Goal: Information Seeking & Learning: Learn about a topic

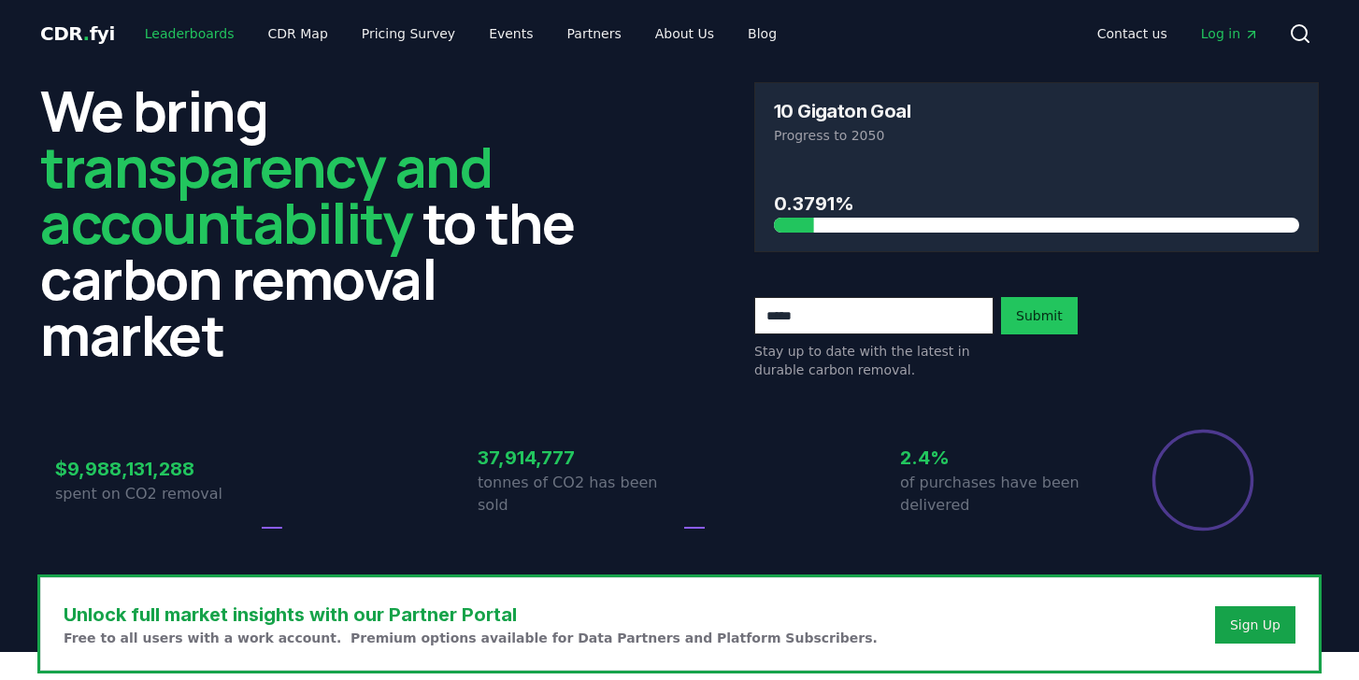
click at [218, 30] on link "Leaderboards" at bounding box center [190, 34] width 120 height 34
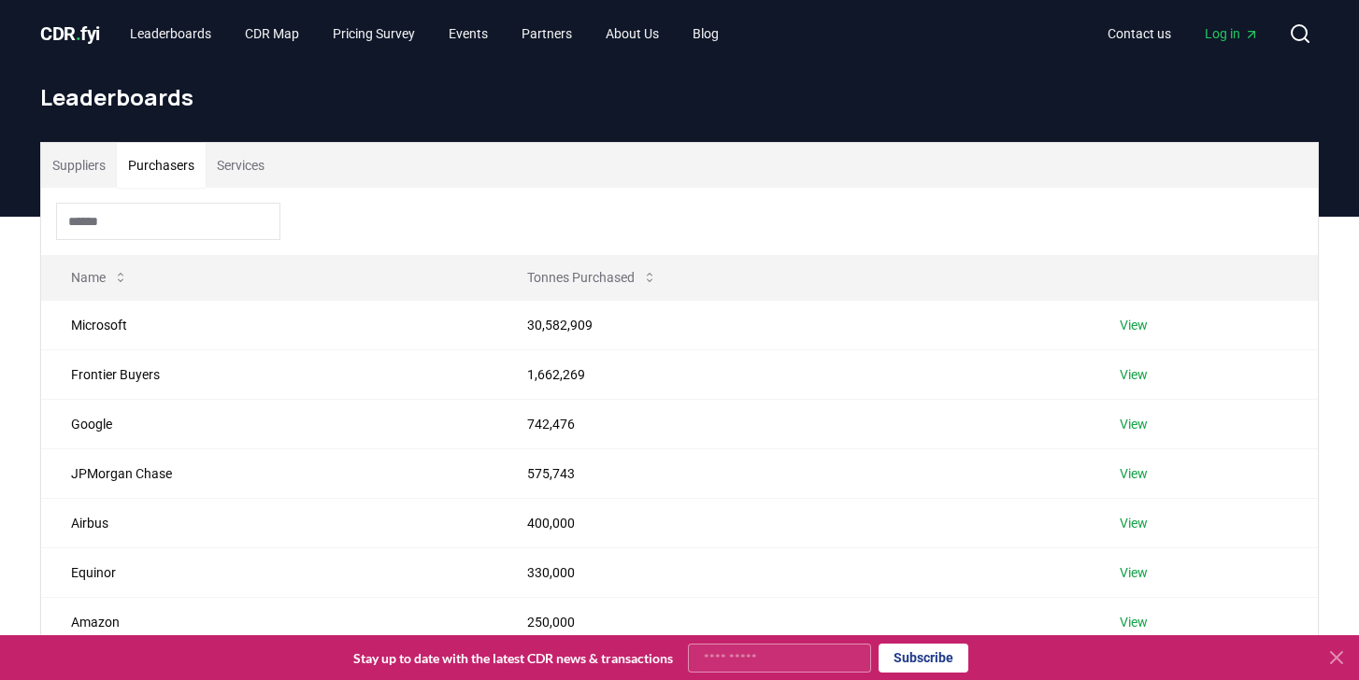
click at [159, 173] on button "Purchasers" at bounding box center [161, 165] width 89 height 45
click at [70, 132] on div "Leaderboards" at bounding box center [679, 104] width 1308 height 75
click at [74, 150] on button "Suppliers" at bounding box center [79, 165] width 76 height 45
click at [132, 153] on button "Purchasers" at bounding box center [161, 165] width 89 height 45
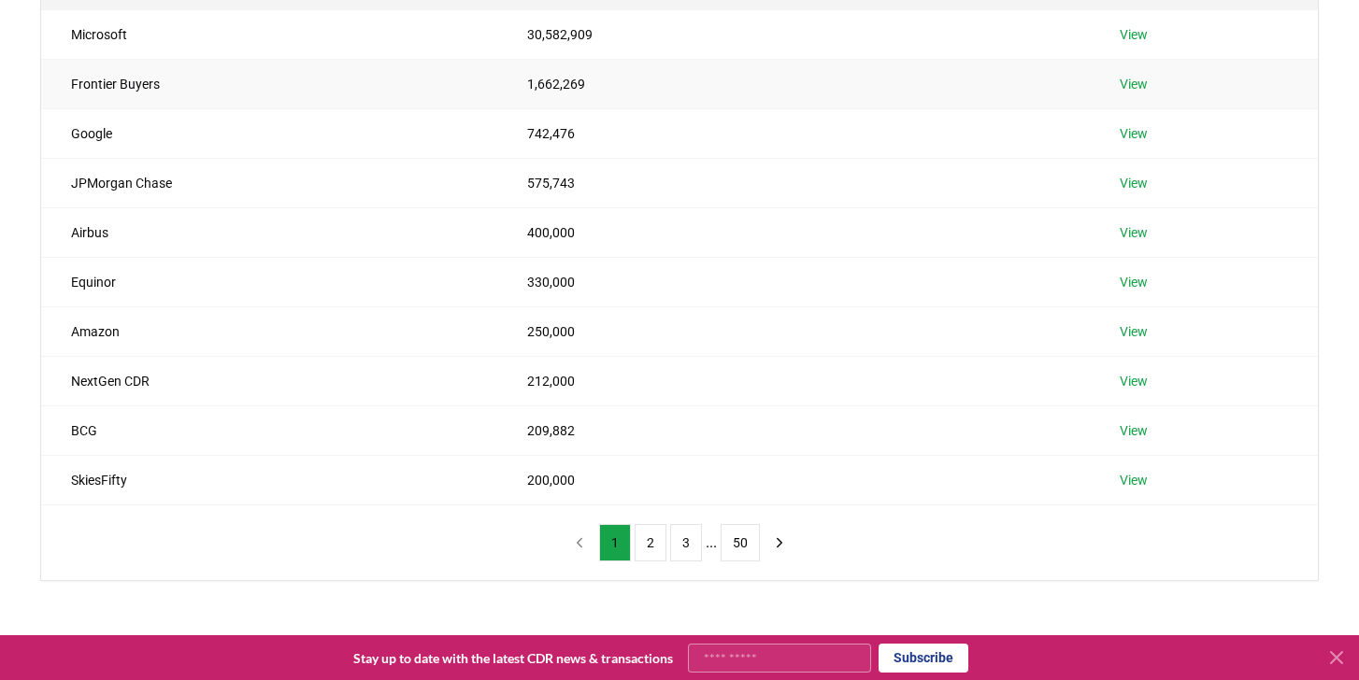
scroll to position [292, 0]
click at [650, 550] on button "2" at bounding box center [650, 541] width 32 height 37
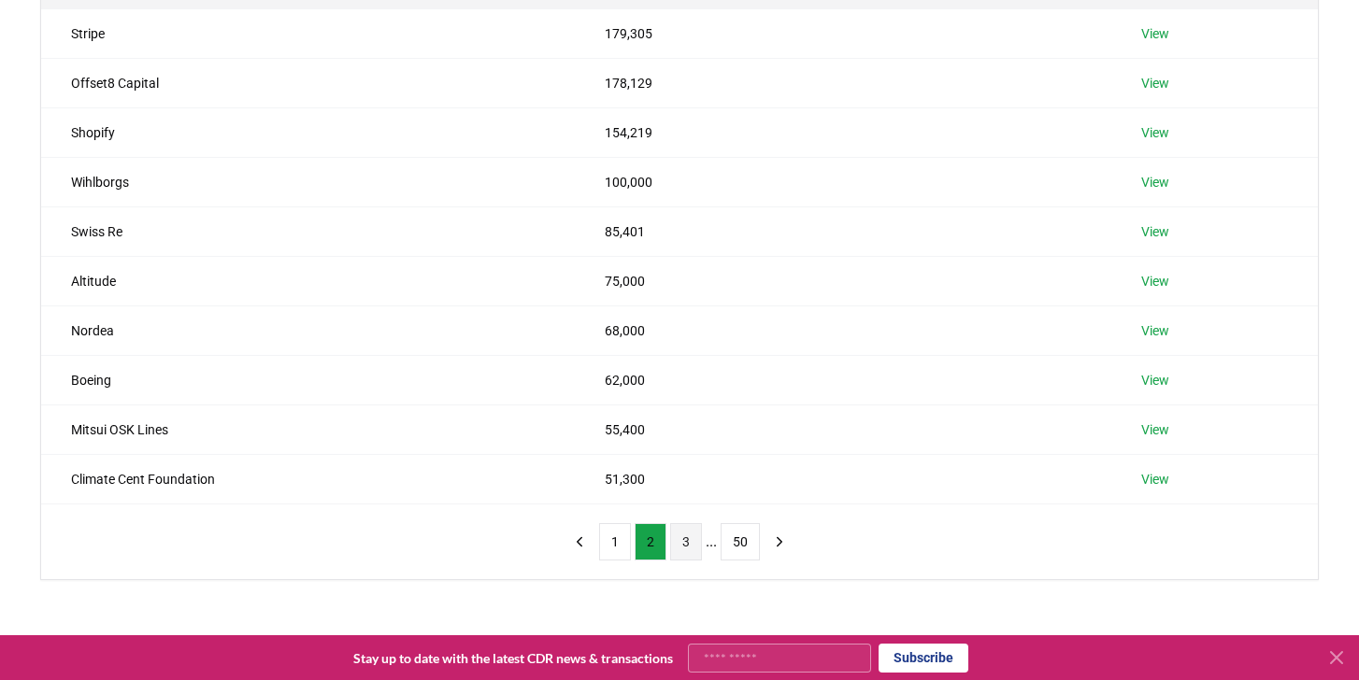
click at [691, 543] on button "3" at bounding box center [686, 541] width 32 height 37
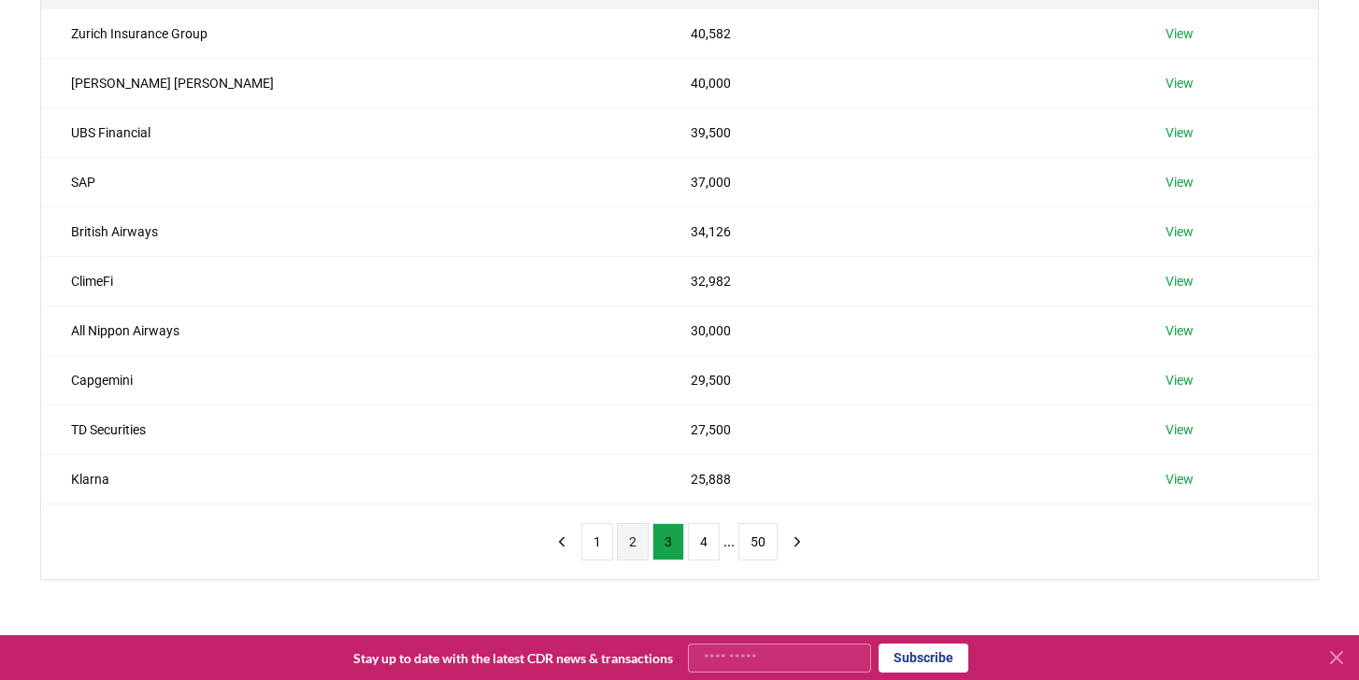
click at [638, 550] on button "2" at bounding box center [633, 541] width 32 height 37
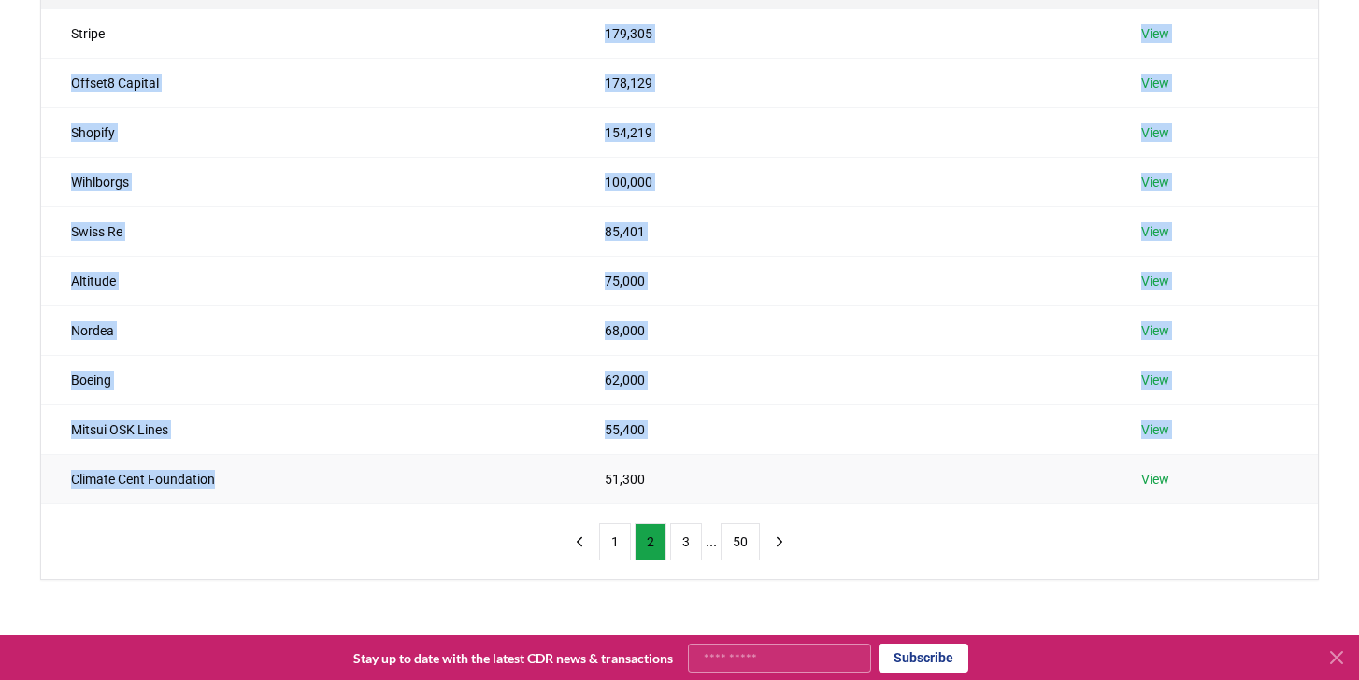
drag, startPoint x: 187, startPoint y: 31, endPoint x: 318, endPoint y: 495, distance: 482.5
click at [318, 495] on tbody "Stripe 179,305 View Offset8 Capital 178,129 View Shopify 154,219 View Wihlborgs…" at bounding box center [679, 255] width 1276 height 495
click at [318, 495] on td "Climate Cent Foundation" at bounding box center [308, 479] width 534 height 50
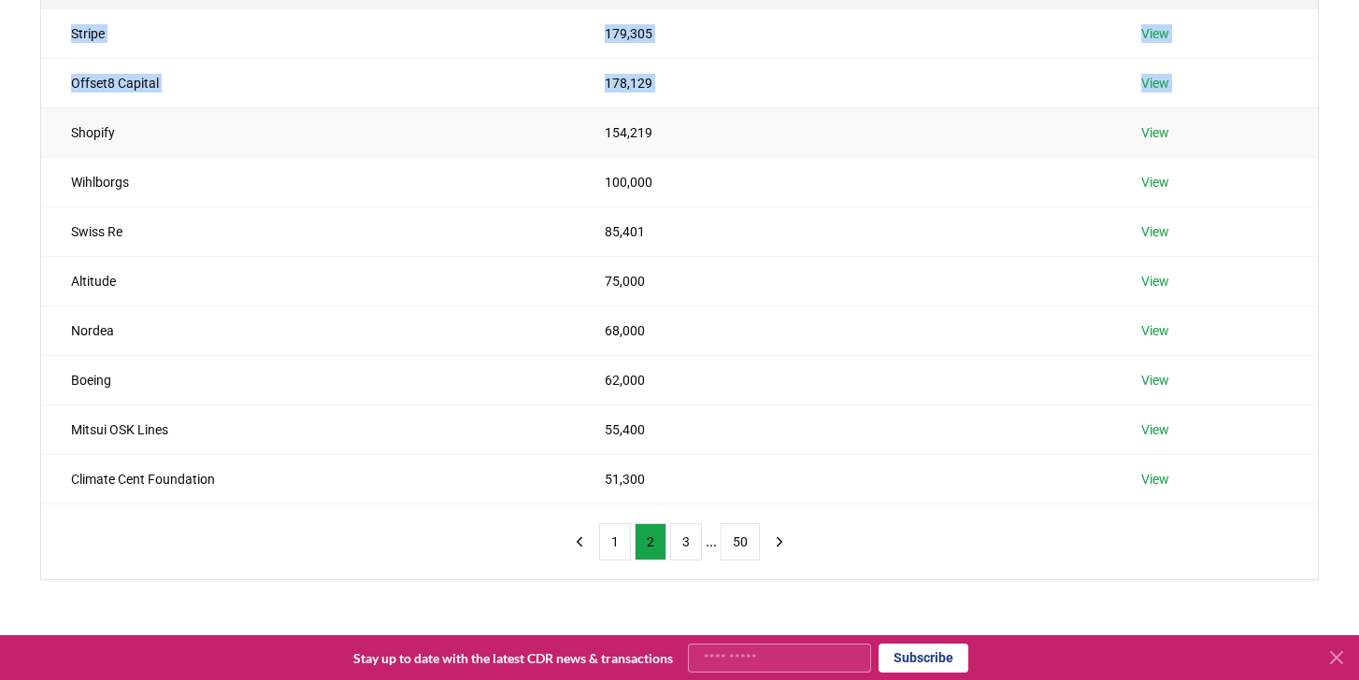
drag, startPoint x: 401, startPoint y: 607, endPoint x: 70, endPoint y: 129, distance: 581.6
click at [70, 129] on div "Suppliers Purchasers Services Name Tonnes Purchased Stripe 179,305 View Offset8…" at bounding box center [679, 290] width 1359 height 730
click at [113, 175] on td "Wihlborgs" at bounding box center [308, 182] width 534 height 50
drag, startPoint x: 204, startPoint y: 144, endPoint x: 23, endPoint y: 106, distance: 184.4
click at [24, 106] on div "Suppliers Purchasers Services Name Tonnes Purchased Stripe 179,305 View Offset8…" at bounding box center [679, 290] width 1359 height 730
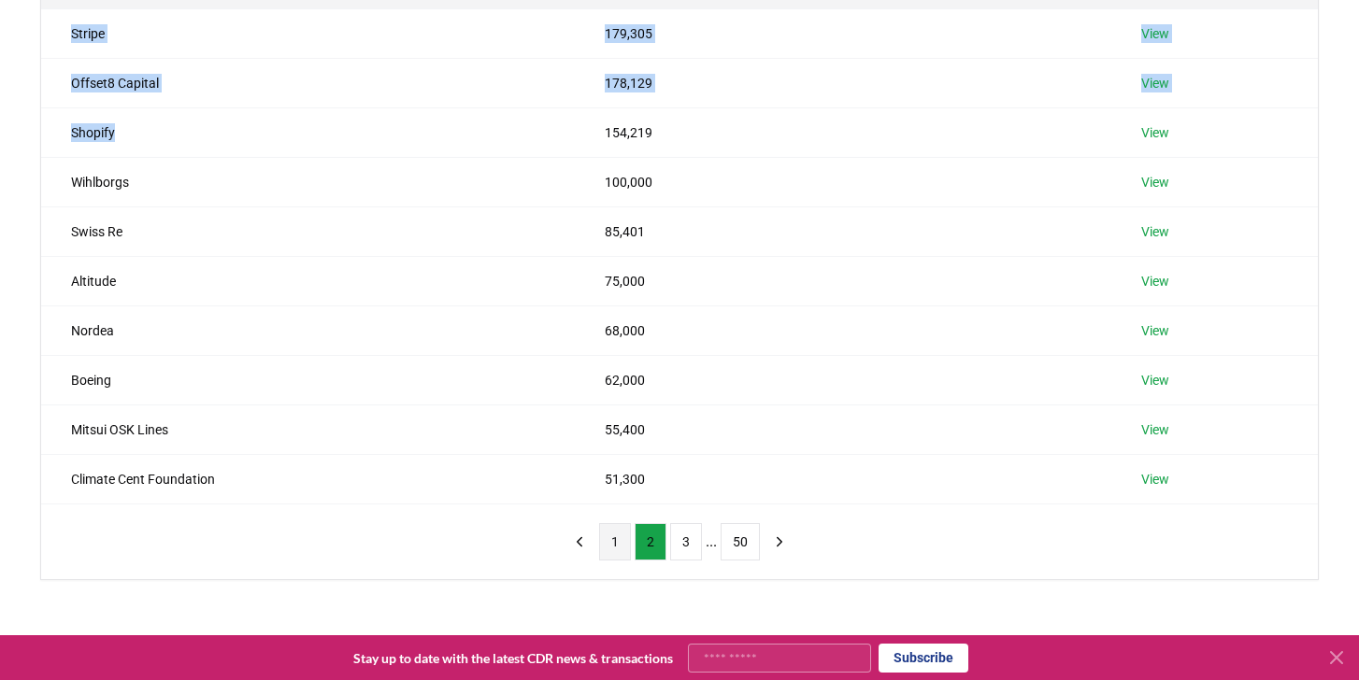
click at [623, 535] on button "1" at bounding box center [615, 541] width 32 height 37
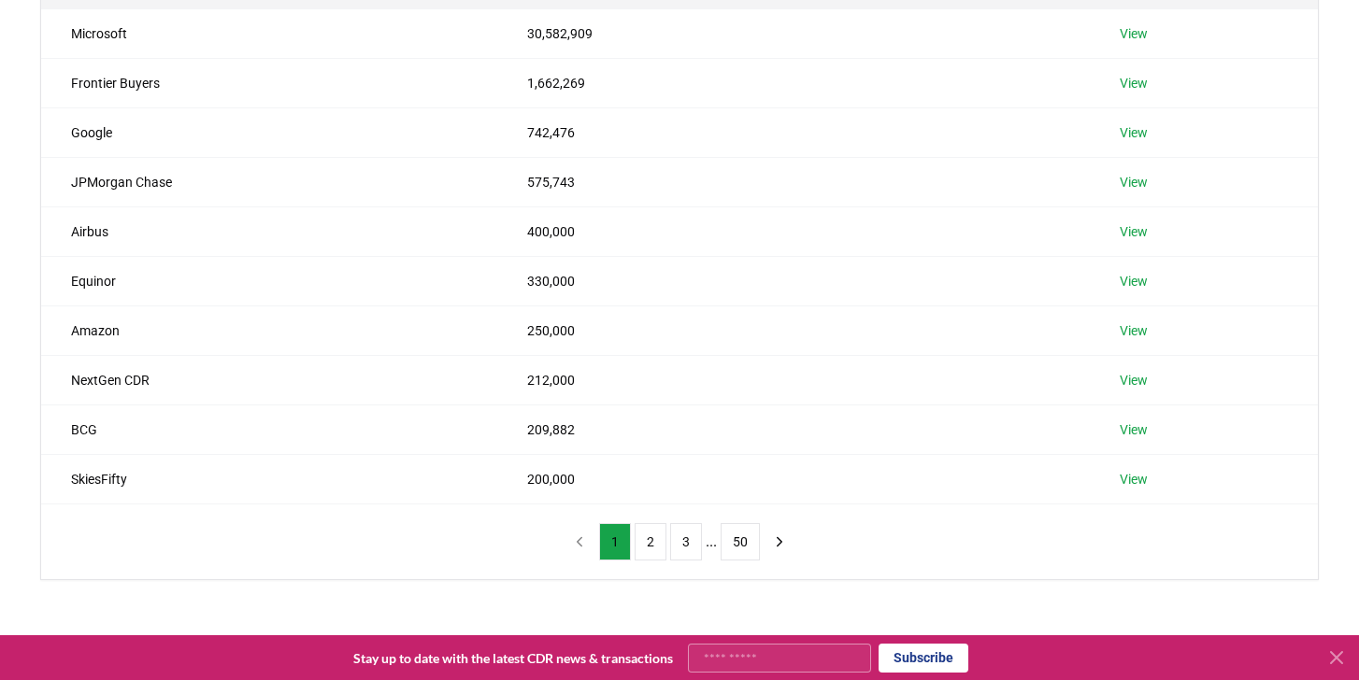
click at [649, 561] on div "1 2 3 ... 50" at bounding box center [679, 542] width 269 height 75
click at [645, 554] on button "2" at bounding box center [650, 541] width 32 height 37
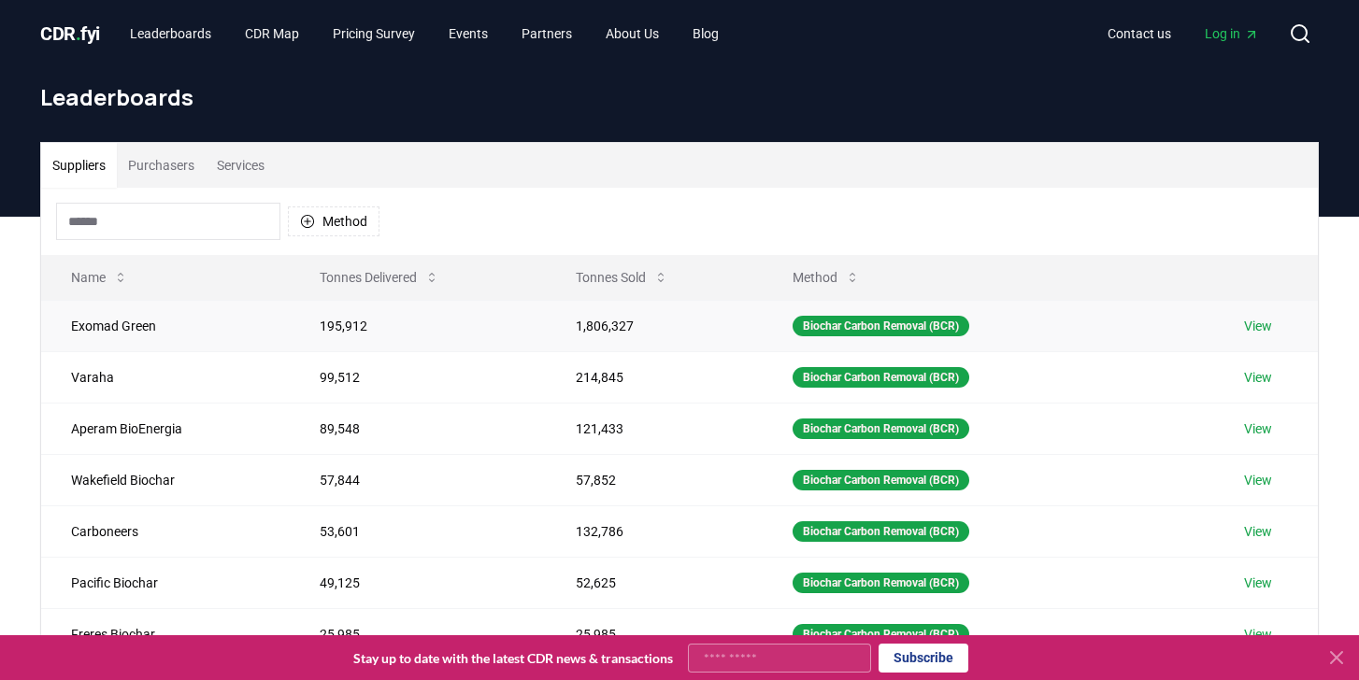
click at [152, 330] on td "Exomad Green" at bounding box center [165, 325] width 249 height 51
click at [173, 151] on button "Purchasers" at bounding box center [161, 165] width 89 height 45
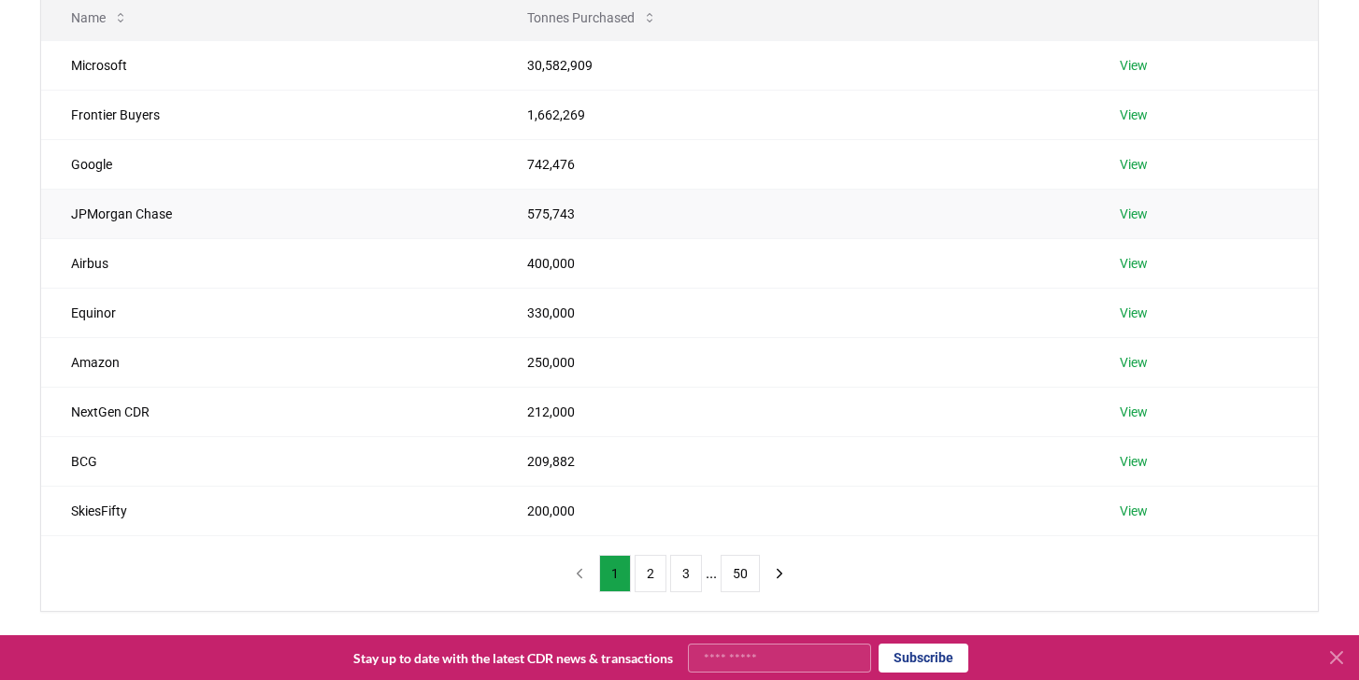
scroll to position [261, 0]
click at [649, 565] on button "2" at bounding box center [650, 572] width 32 height 37
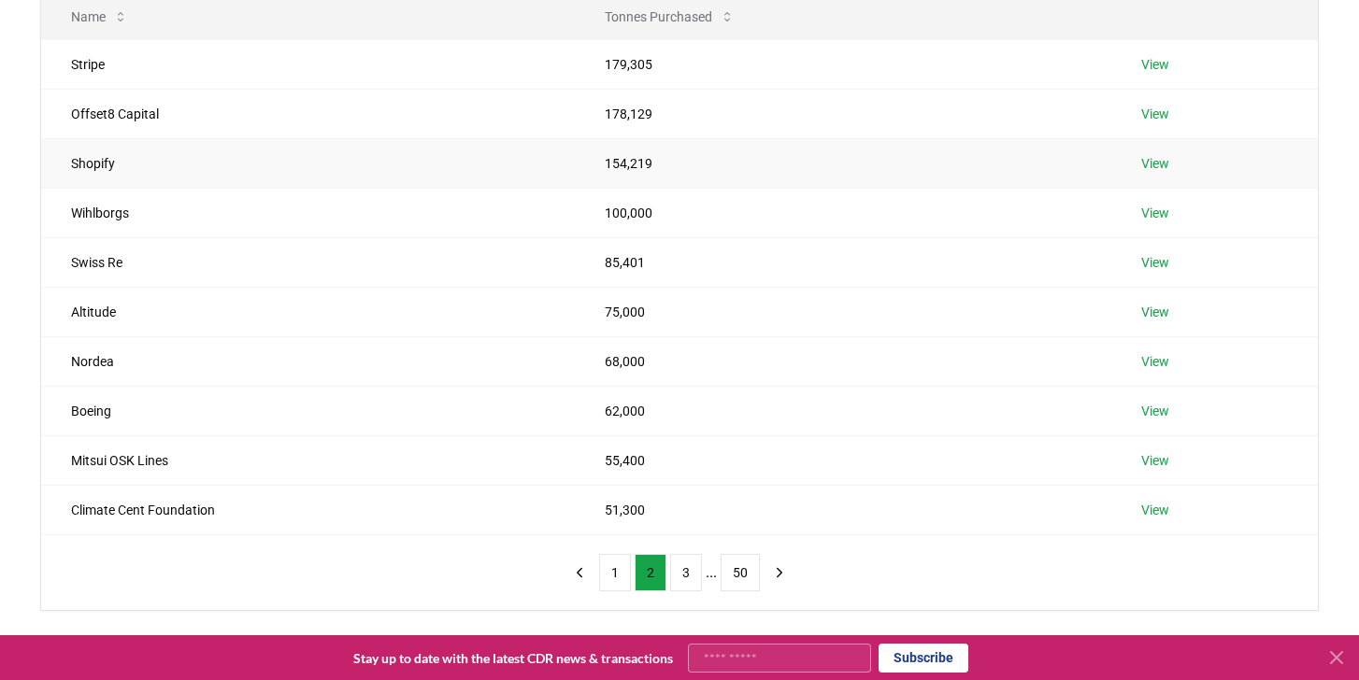
click at [631, 164] on td "154,219" at bounding box center [843, 163] width 536 height 50
click at [608, 568] on button "1" at bounding box center [615, 572] width 32 height 37
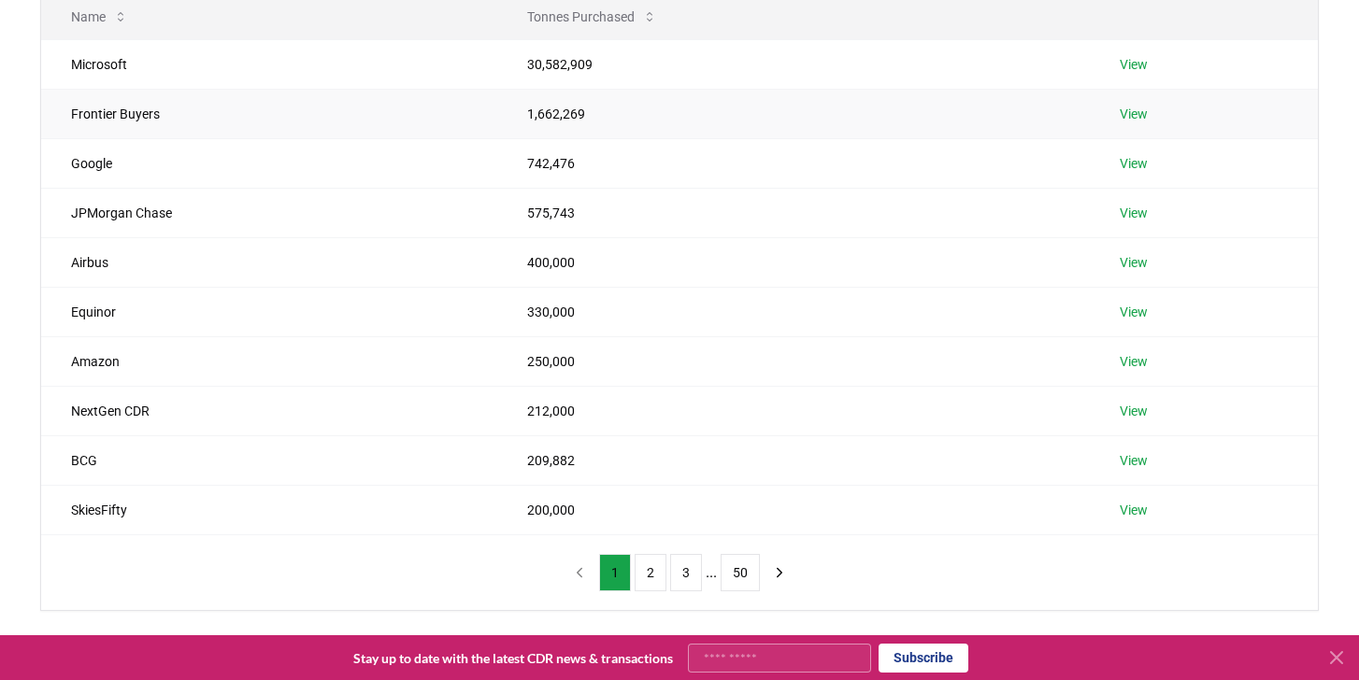
click at [1144, 114] on link "View" at bounding box center [1133, 114] width 28 height 19
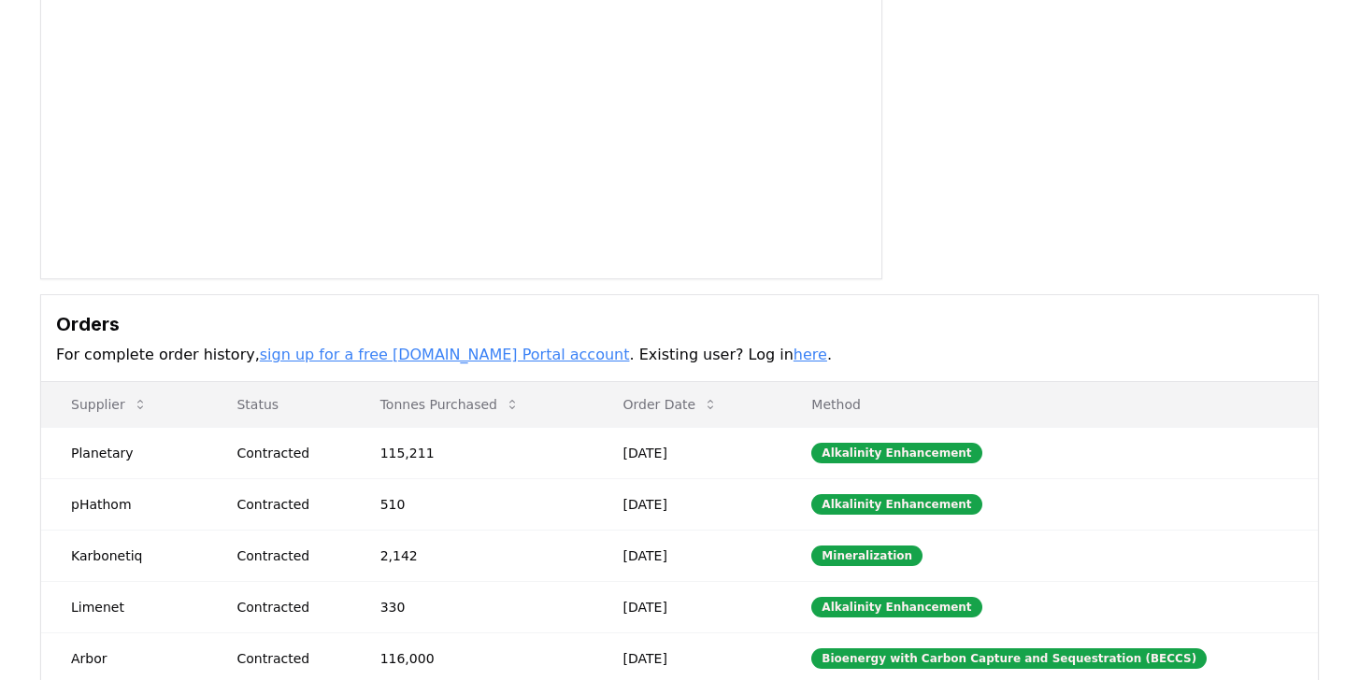
scroll to position [267, 0]
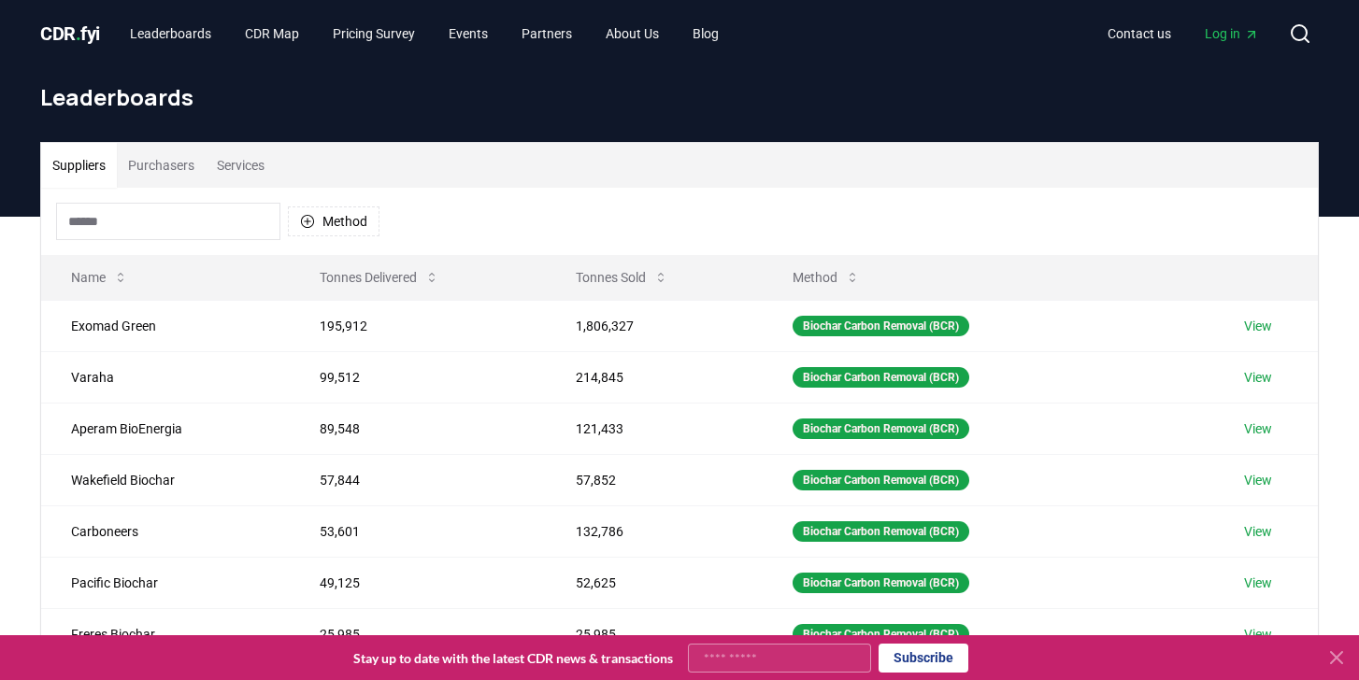
click at [553, 219] on div "Method Name Tonnes Delivered Tonnes Sold Method Exomad Green 195,912 1,806,327 …" at bounding box center [679, 539] width 1276 height 702
click at [171, 175] on button "Purchasers" at bounding box center [161, 165] width 89 height 45
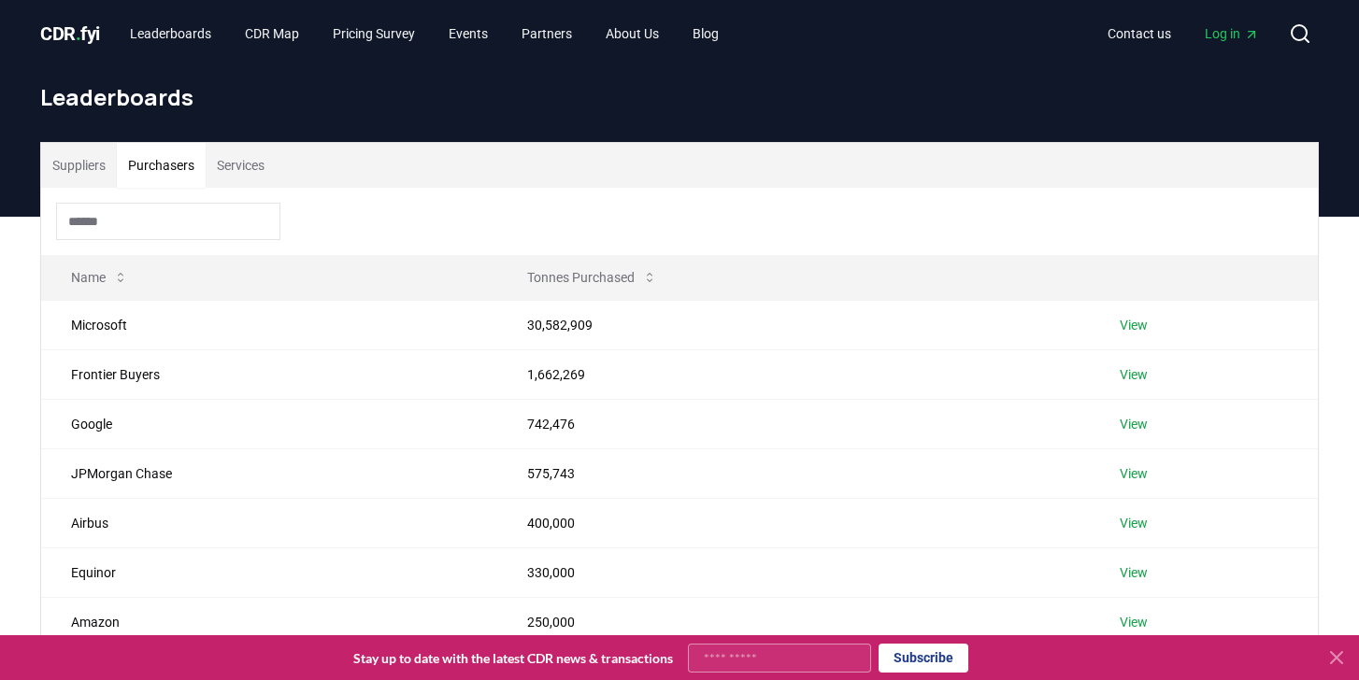
click at [67, 162] on button "Suppliers" at bounding box center [79, 165] width 76 height 45
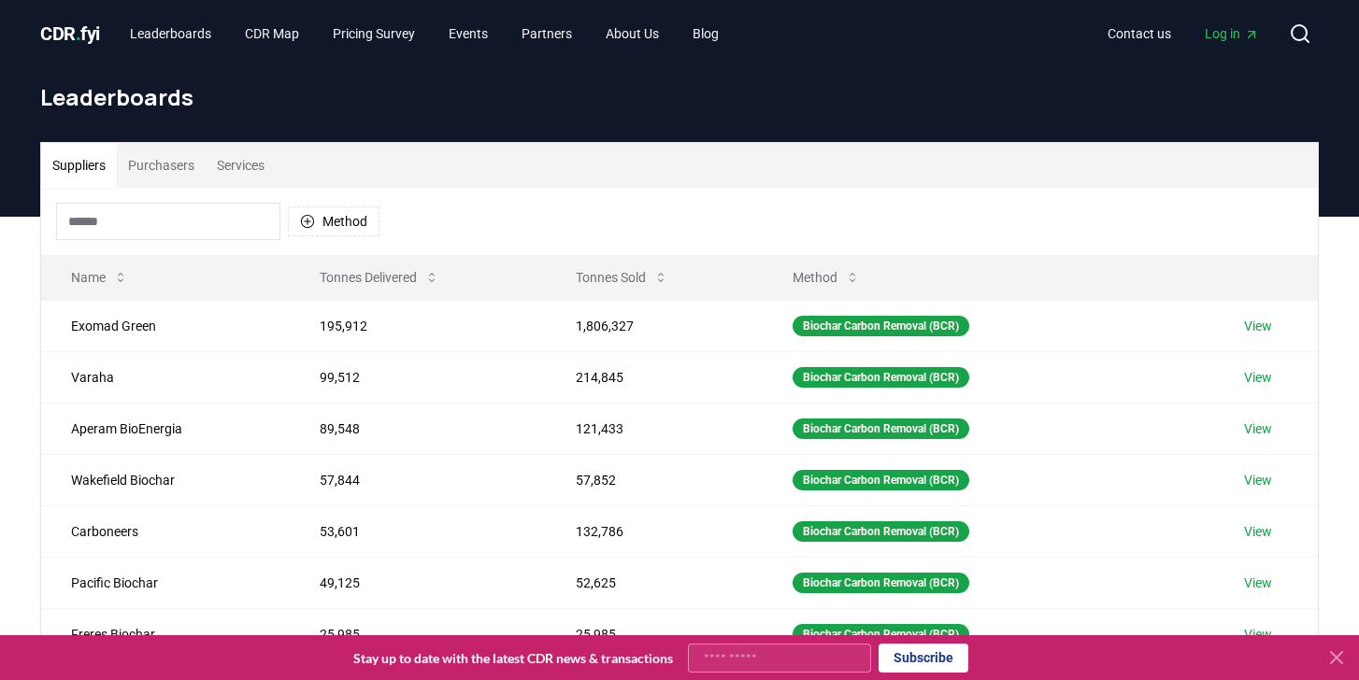
click at [67, 162] on button "Suppliers" at bounding box center [79, 165] width 76 height 45
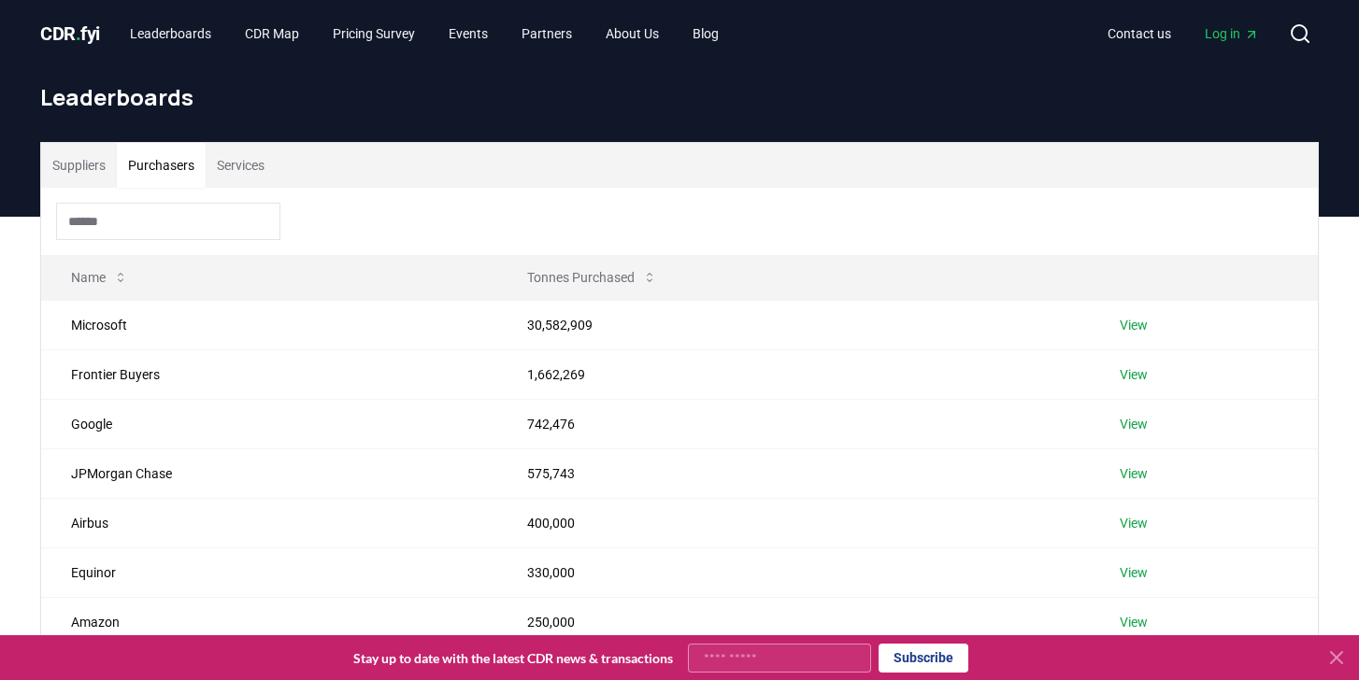
click at [189, 162] on button "Purchasers" at bounding box center [161, 165] width 89 height 45
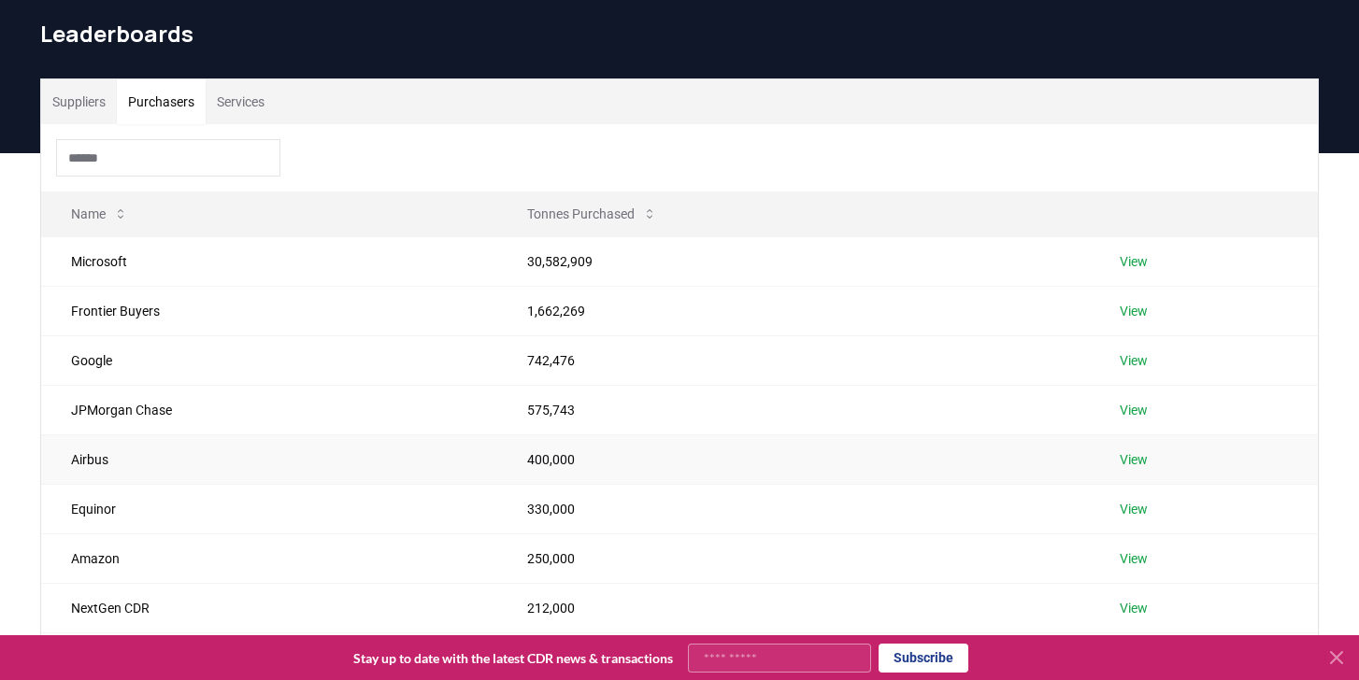
scroll to position [64, 0]
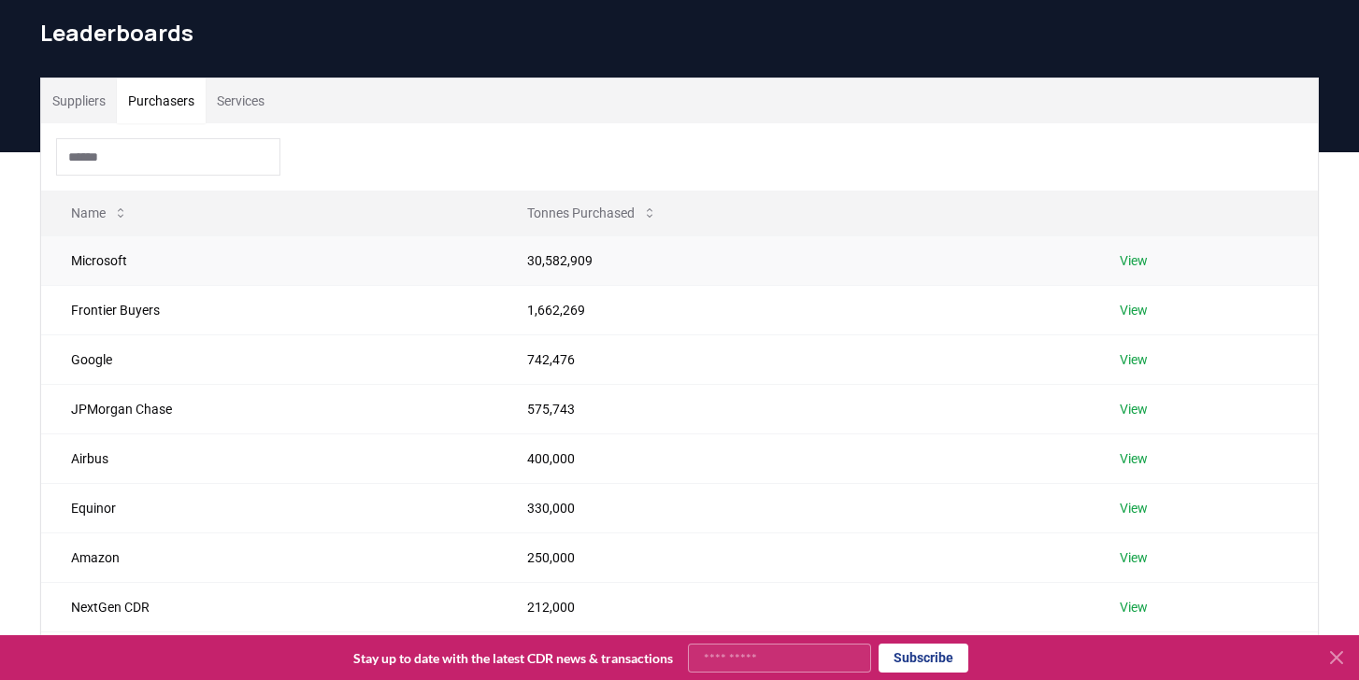
click at [1125, 260] on link "View" at bounding box center [1133, 260] width 28 height 19
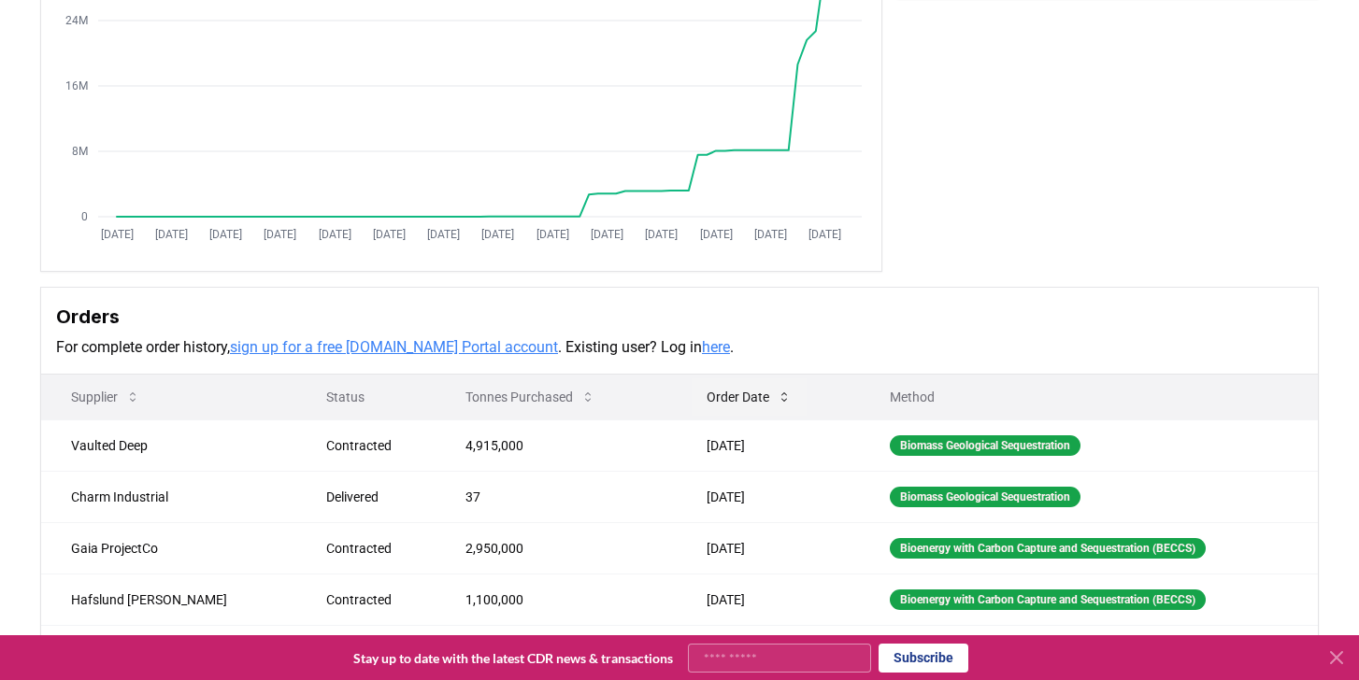
scroll to position [279, 0]
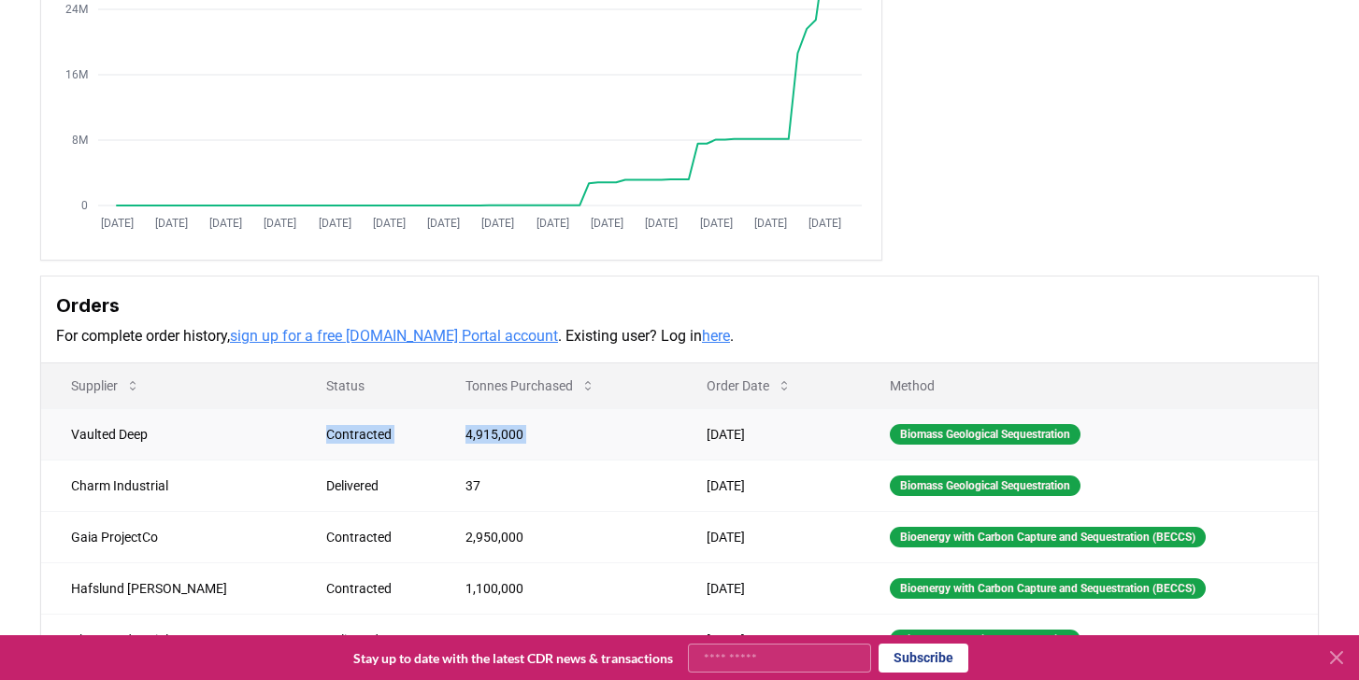
drag, startPoint x: 249, startPoint y: 437, endPoint x: 634, endPoint y: 433, distance: 384.1
click at [634, 433] on tr "Vaulted Deep Contracted 4,915,000 Jul 17, 2025 Biomass Geological Sequestration" at bounding box center [679, 433] width 1276 height 51
click at [708, 432] on td "Jul 17, 2025" at bounding box center [769, 433] width 184 height 51
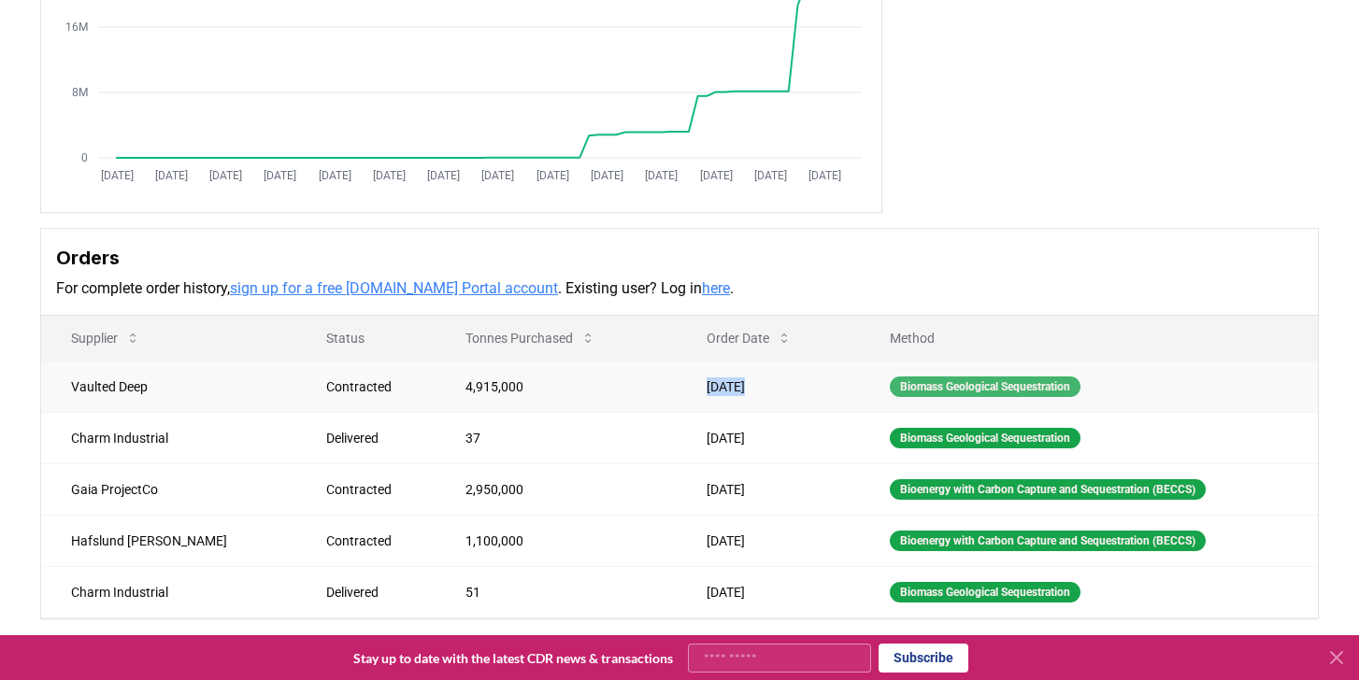
scroll to position [335, 0]
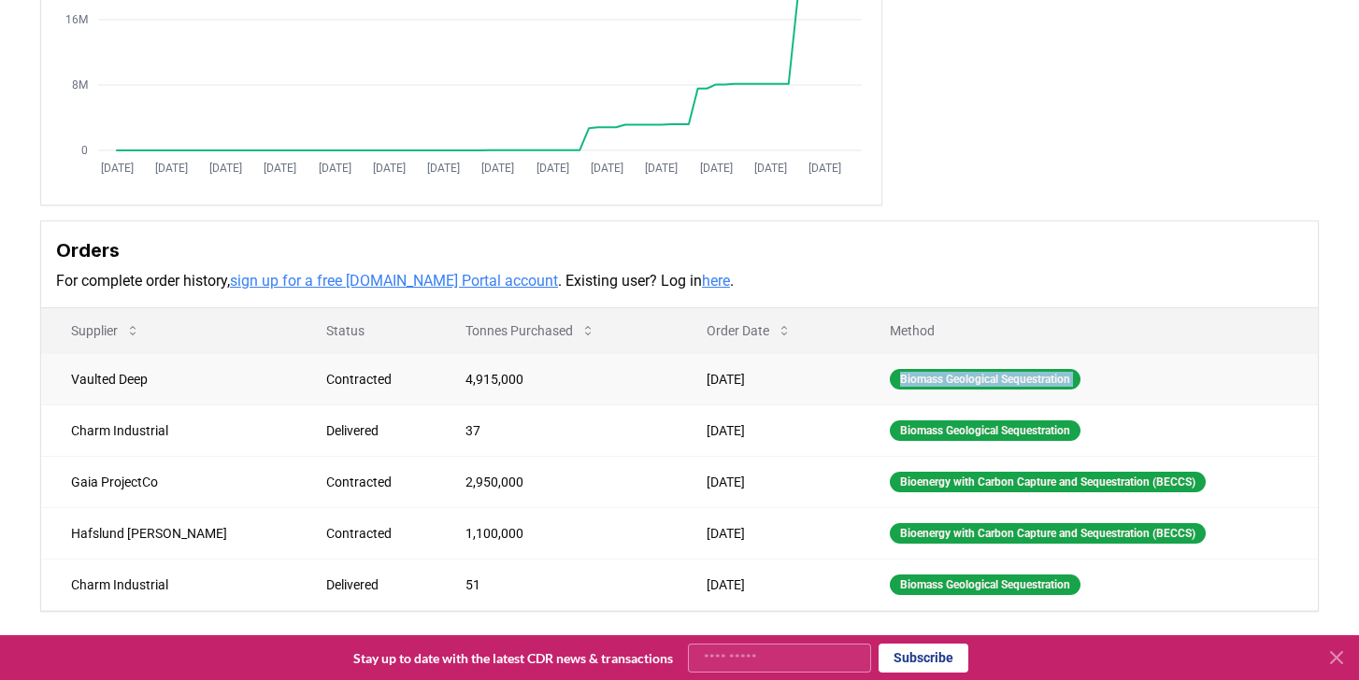
drag, startPoint x: 1076, startPoint y: 366, endPoint x: 1078, endPoint y: 396, distance: 30.0
click at [1078, 396] on td "Biomass Geological Sequestration" at bounding box center [1089, 378] width 458 height 51
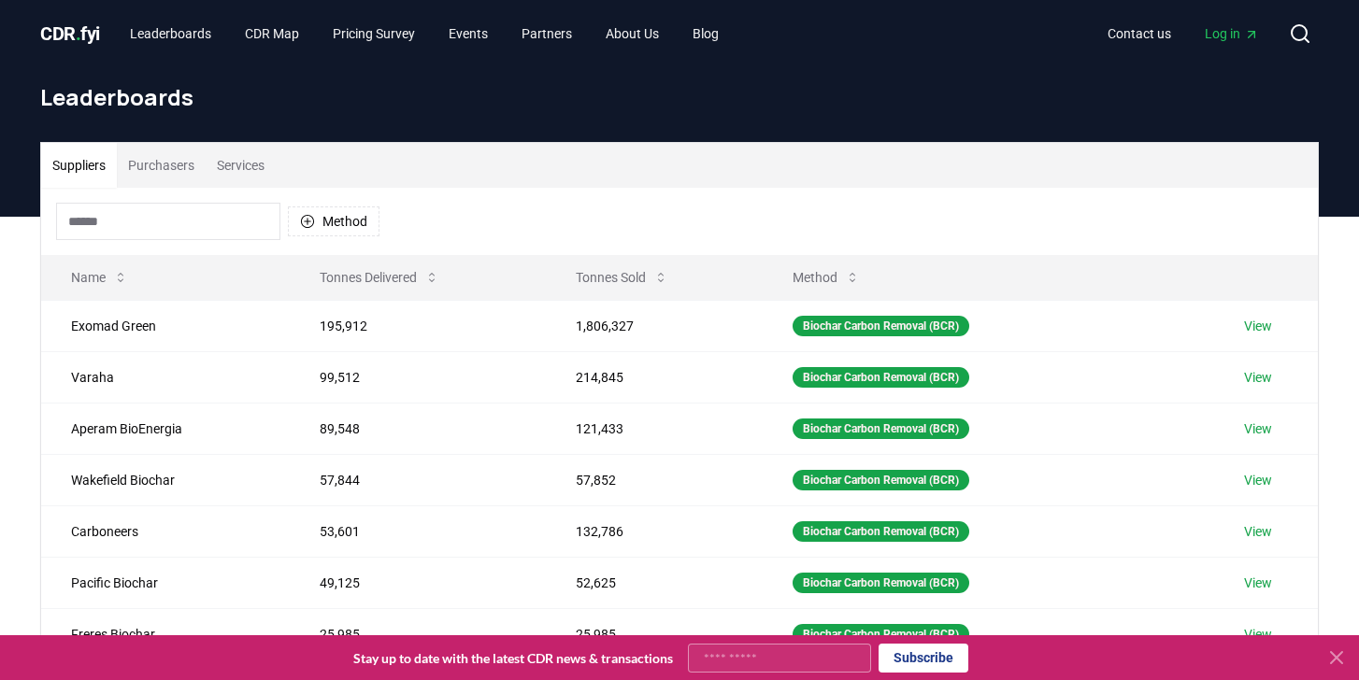
click at [164, 161] on button "Purchasers" at bounding box center [161, 165] width 89 height 45
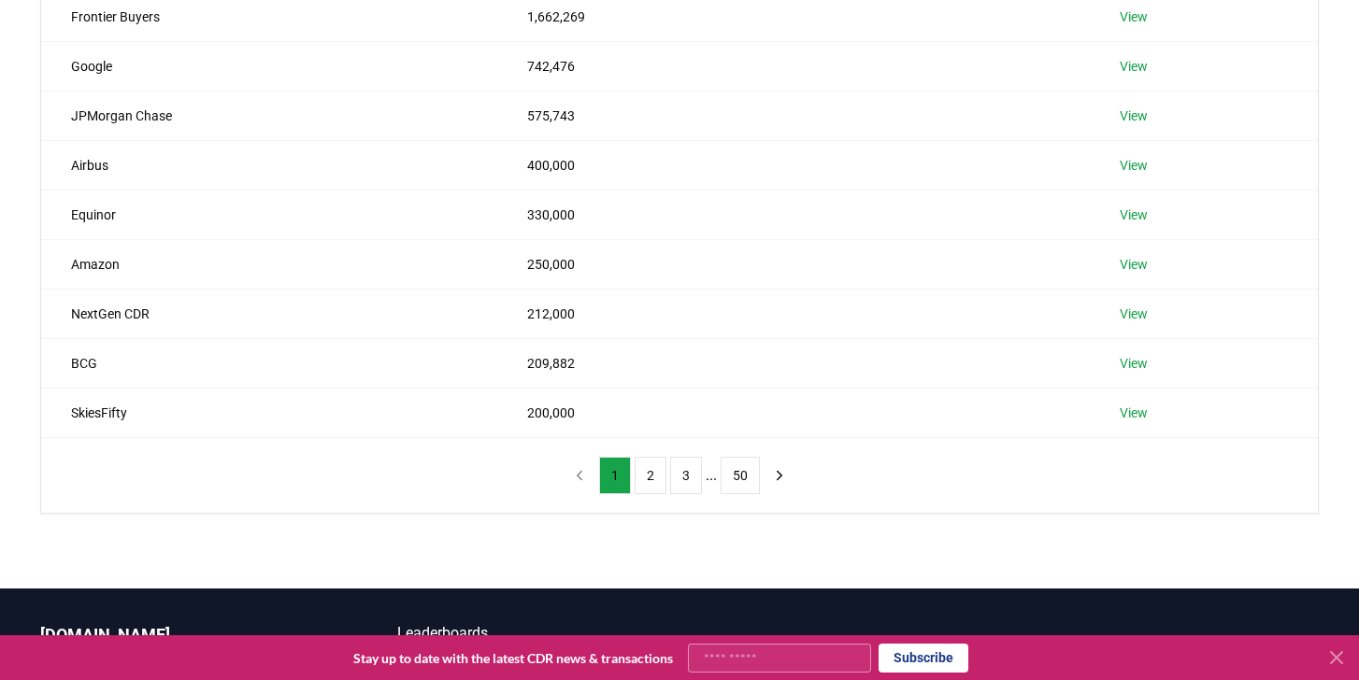
scroll to position [361, 0]
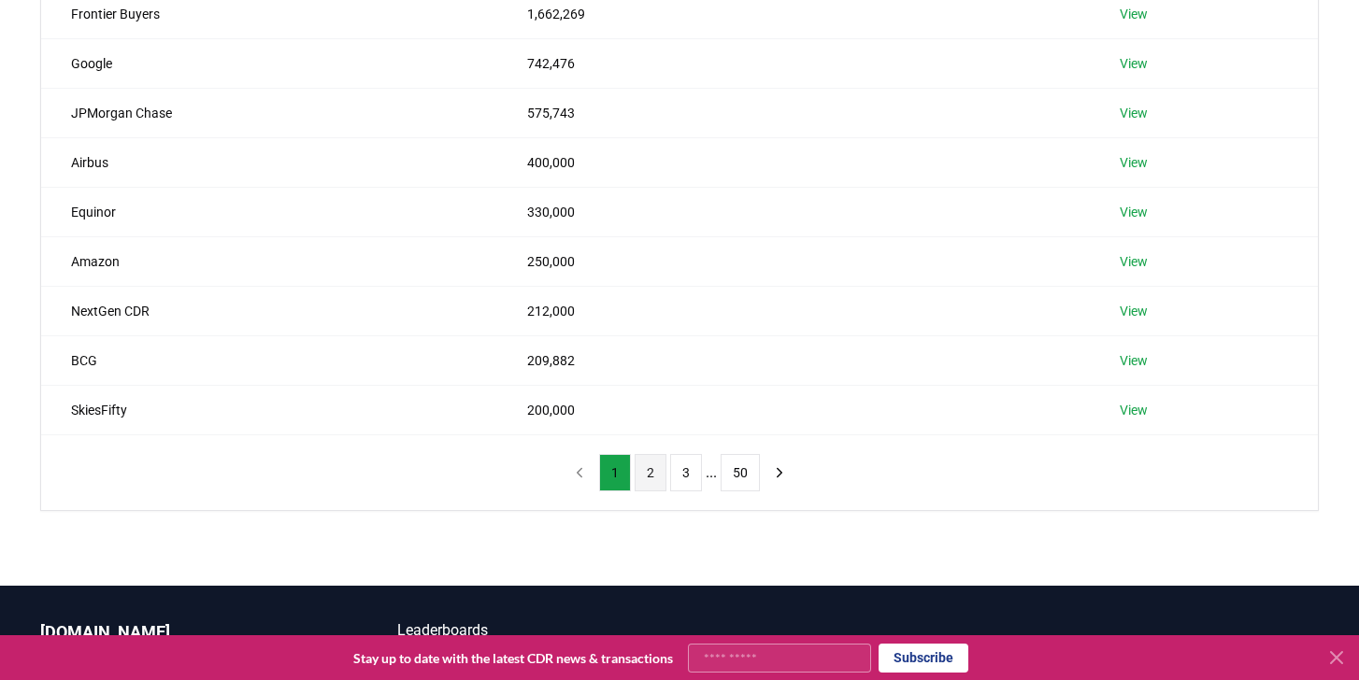
click at [657, 479] on button "2" at bounding box center [650, 472] width 32 height 37
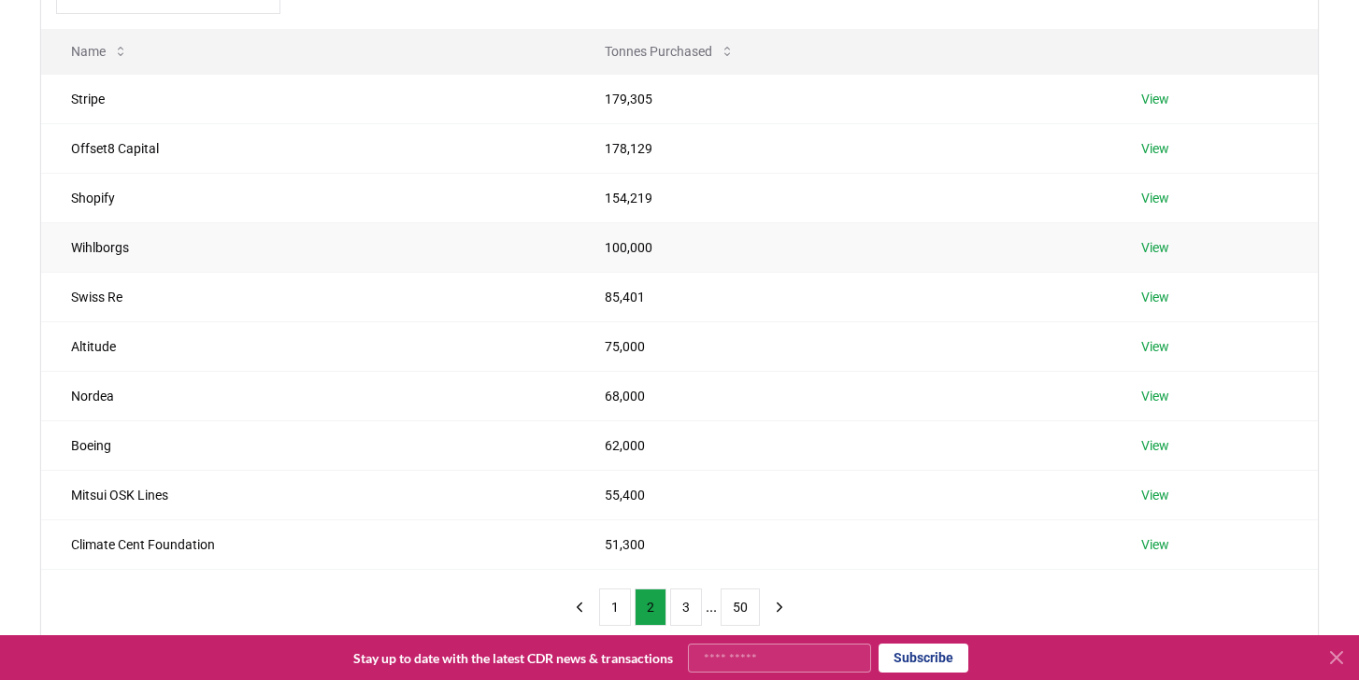
scroll to position [211, 0]
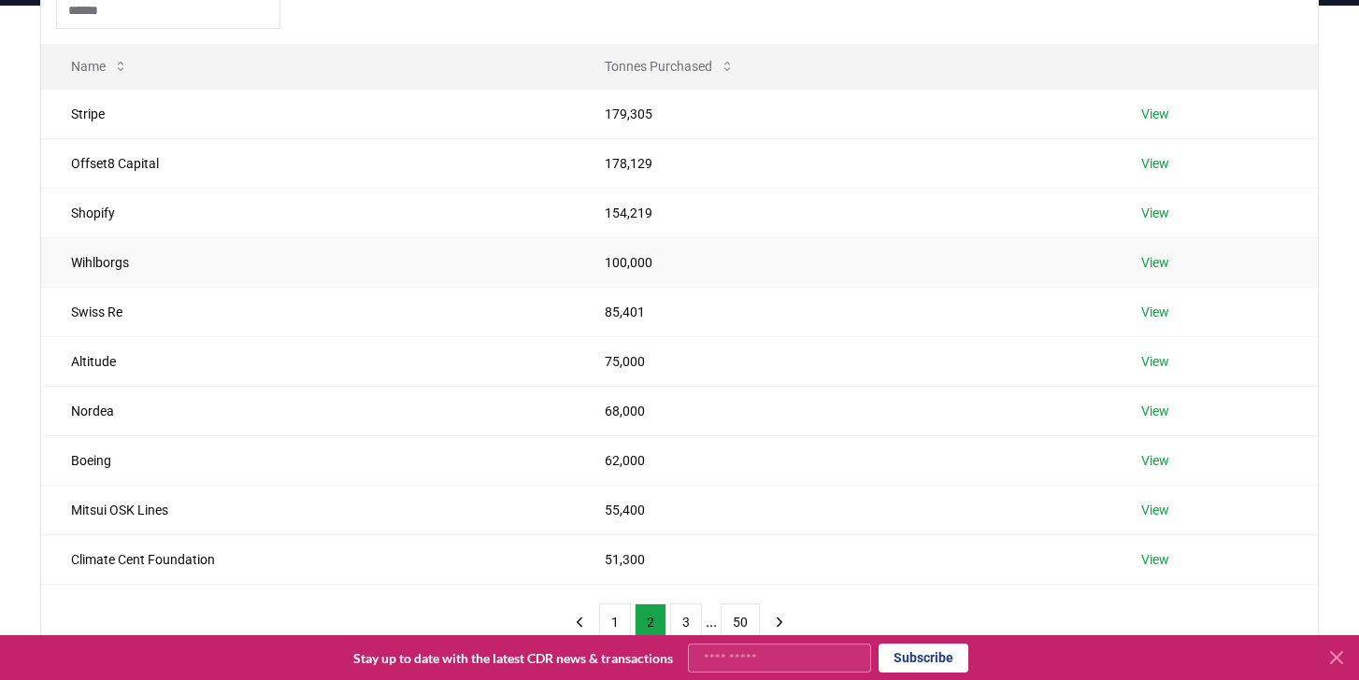
click at [1167, 261] on link "View" at bounding box center [1155, 262] width 28 height 19
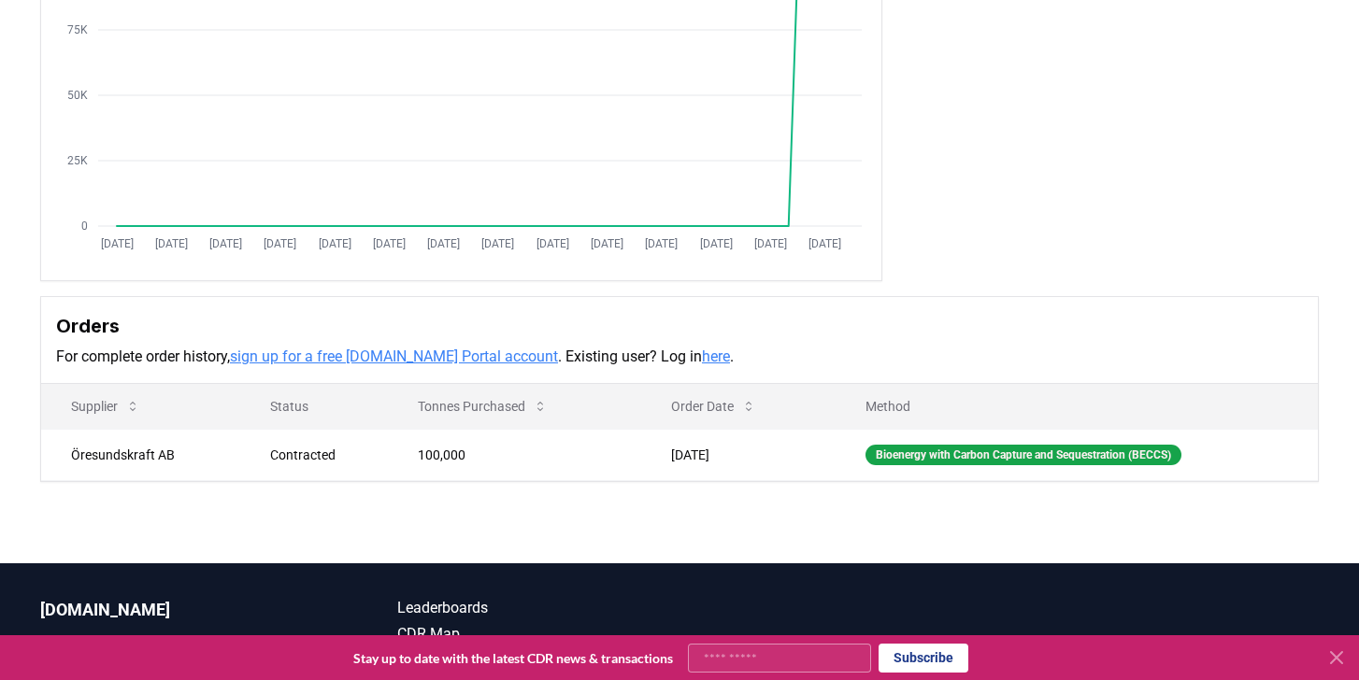
scroll to position [260, 0]
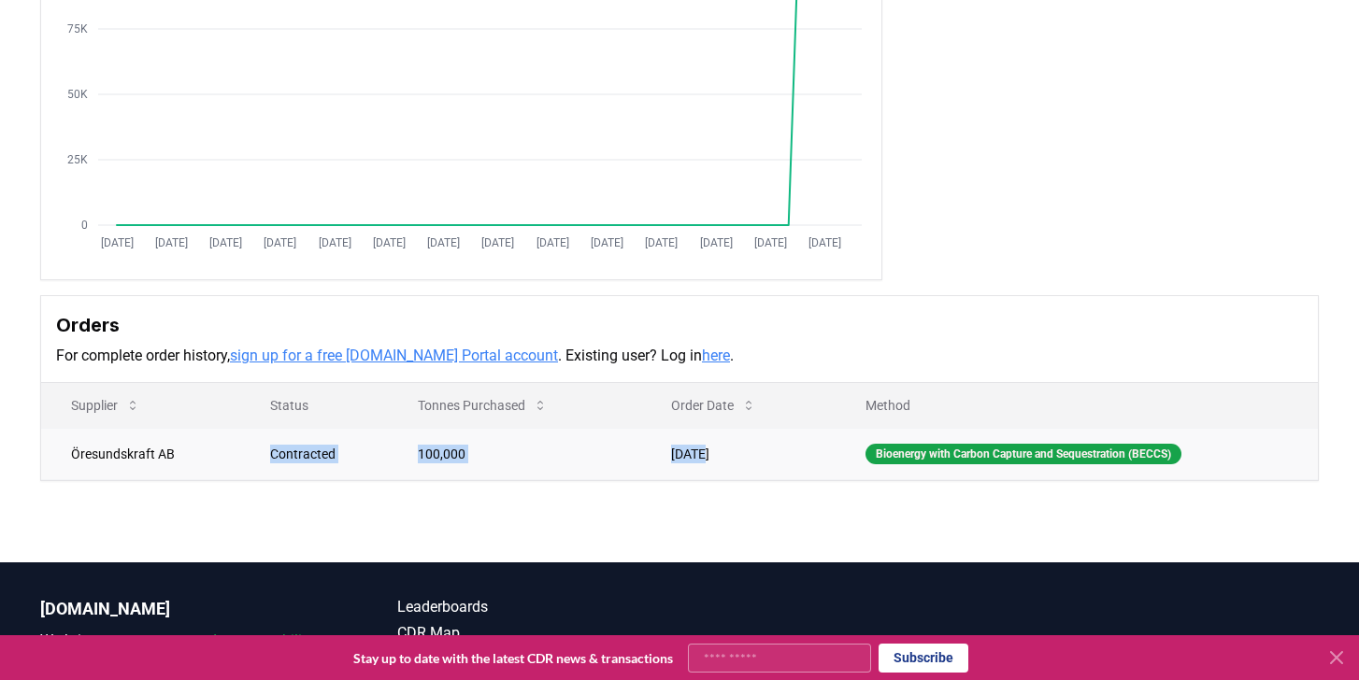
drag, startPoint x: 192, startPoint y: 445, endPoint x: 692, endPoint y: 445, distance: 499.9
click at [692, 445] on tr "Öresundskraft AB Contracted 100,000 [DATE] Bioenergy with Carbon Capture and Se…" at bounding box center [679, 453] width 1276 height 51
click at [201, 431] on td "Öresundskraft AB" at bounding box center [140, 453] width 199 height 51
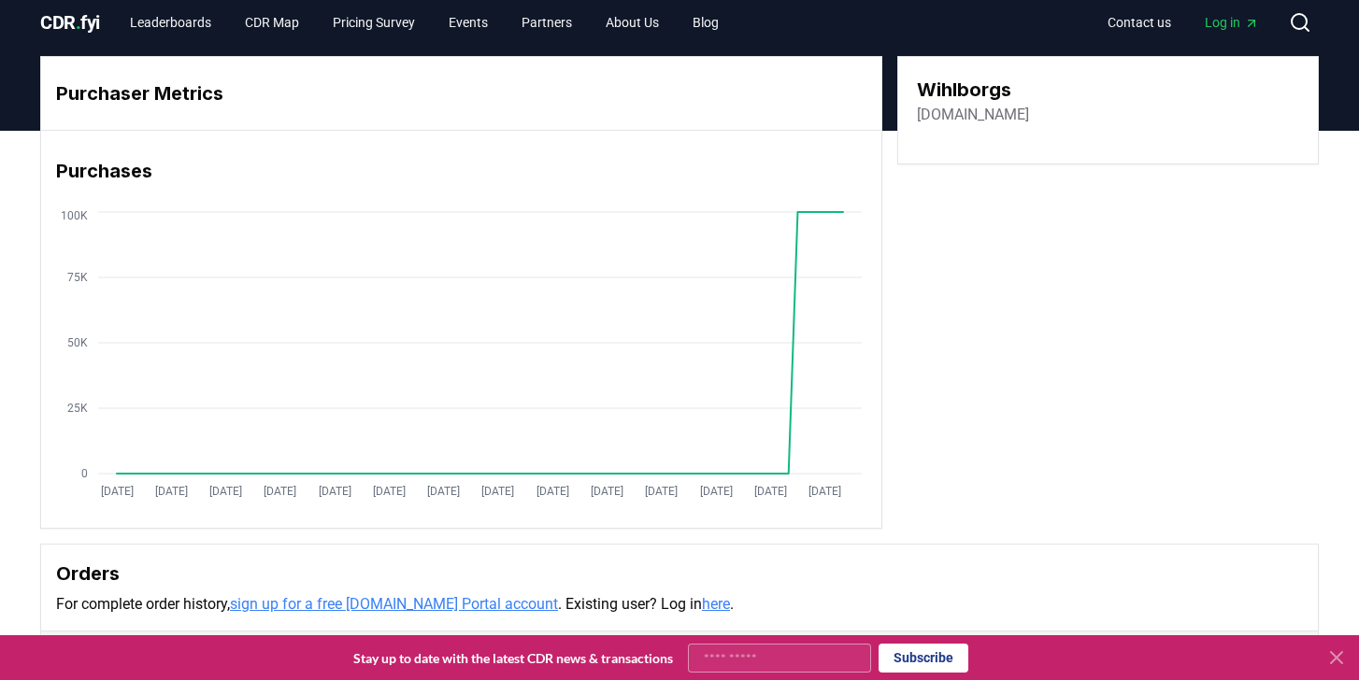
scroll to position [0, 0]
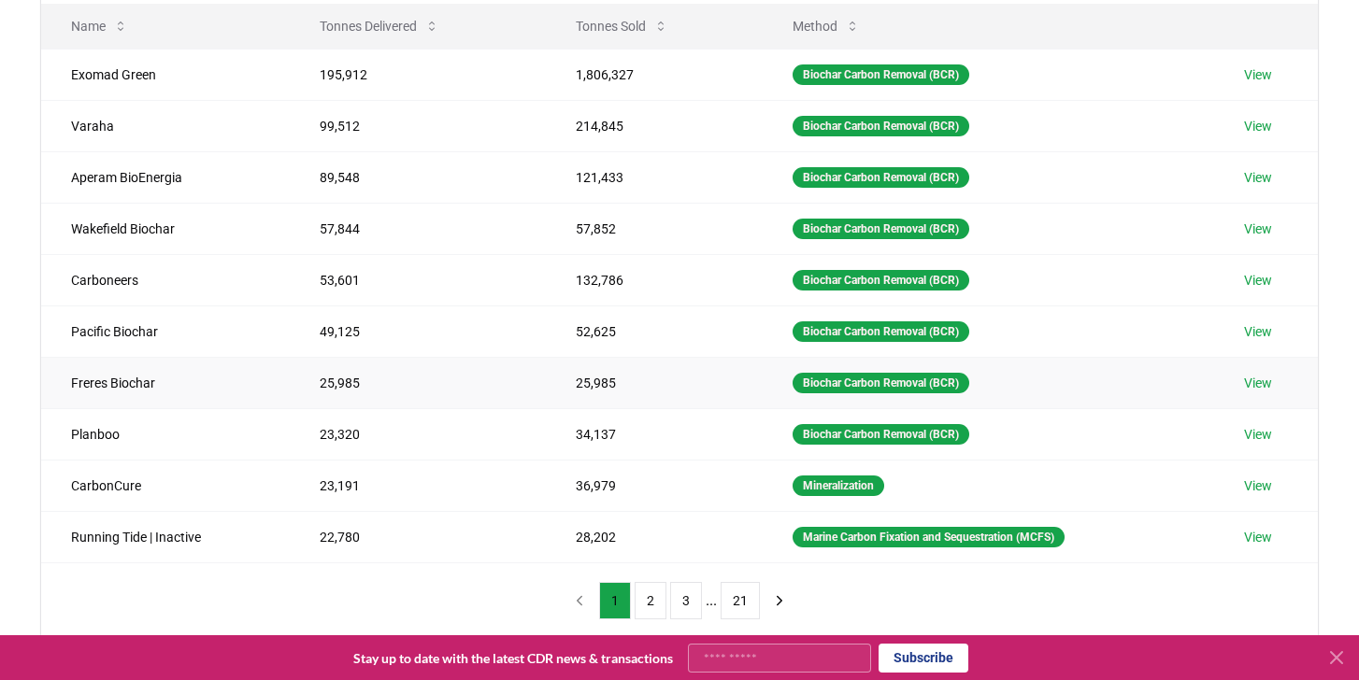
scroll to position [252, 0]
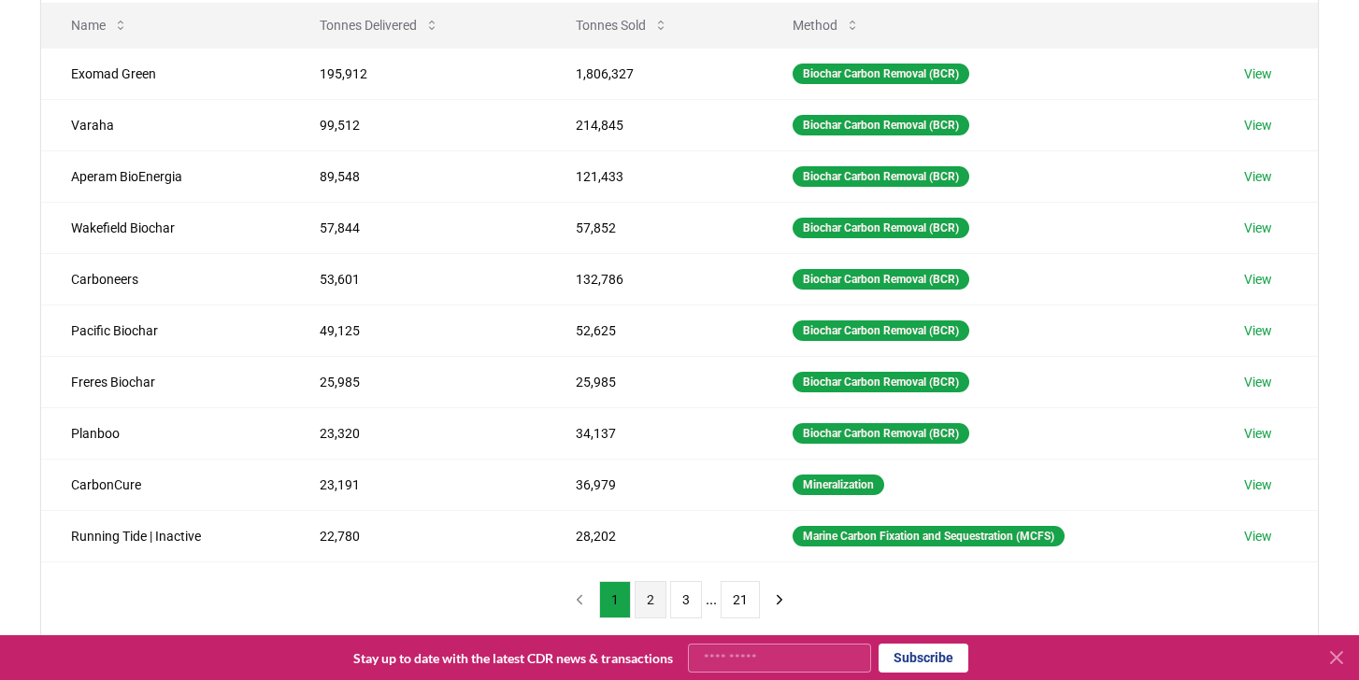
click at [657, 603] on button "2" at bounding box center [650, 599] width 32 height 37
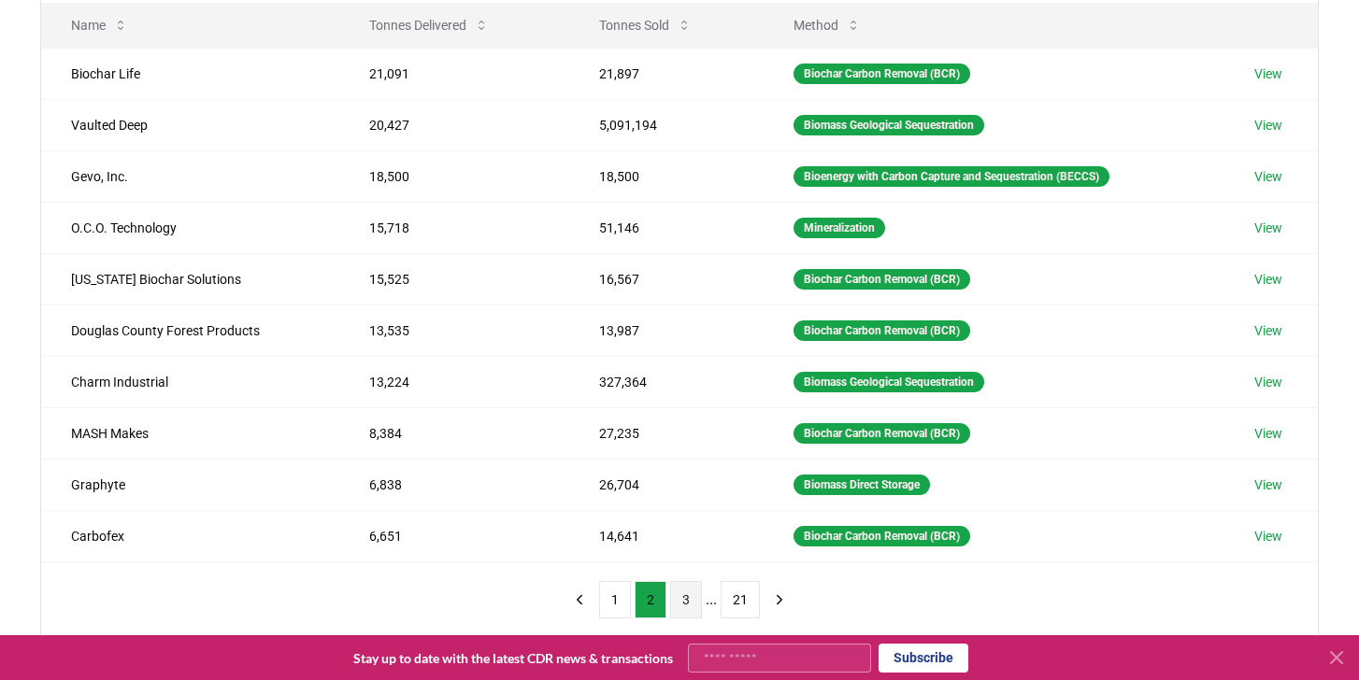
click at [691, 604] on button "3" at bounding box center [686, 599] width 32 height 37
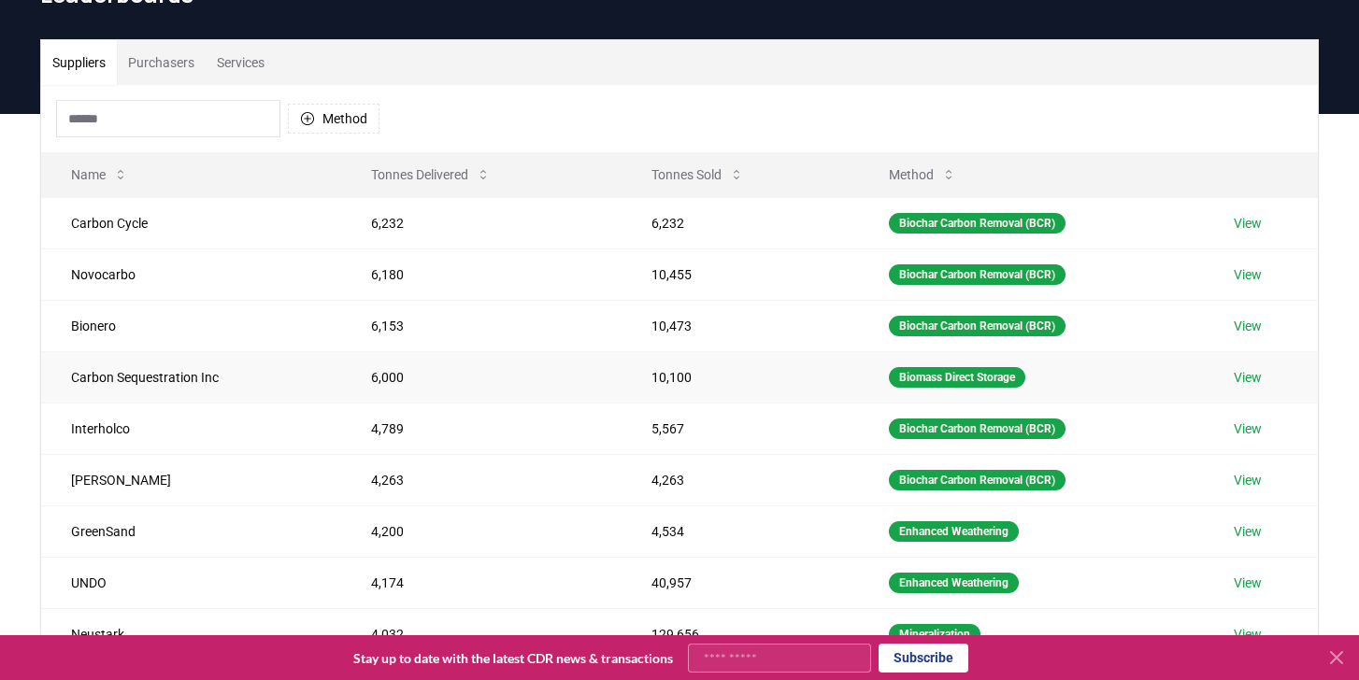
scroll to position [102, 0]
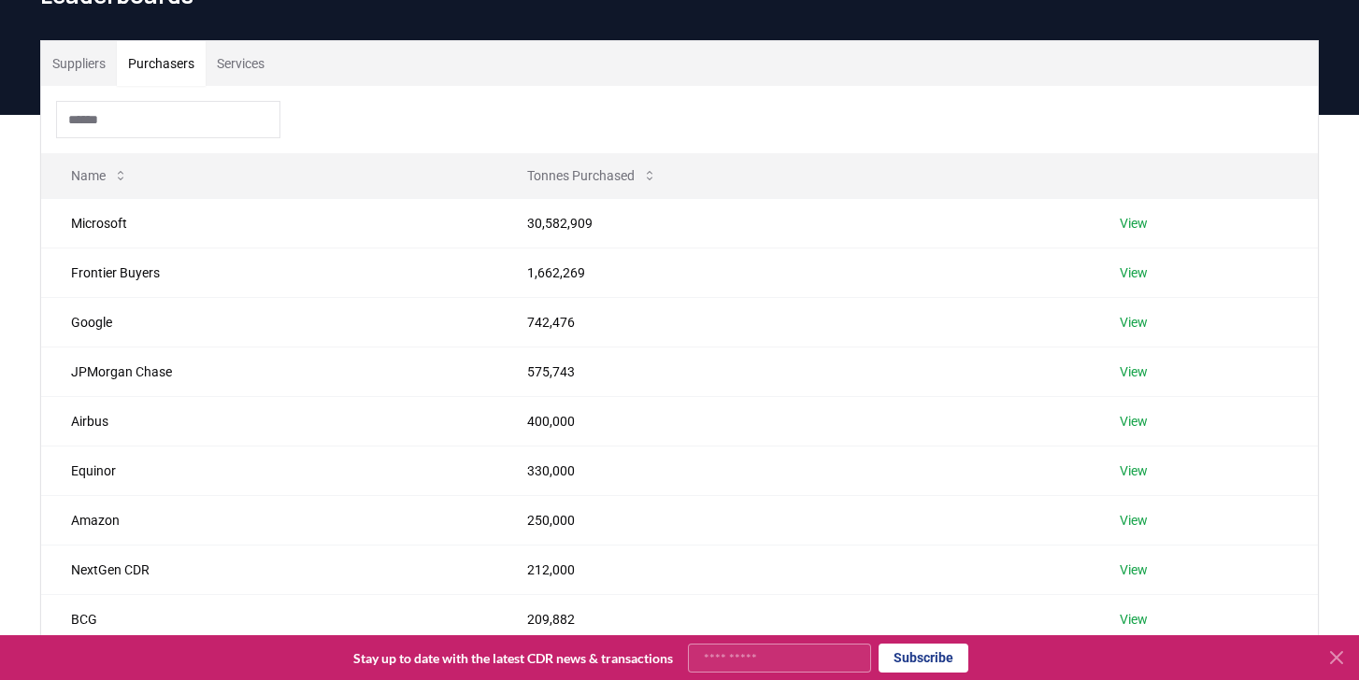
click at [175, 68] on button "Purchasers" at bounding box center [161, 63] width 89 height 45
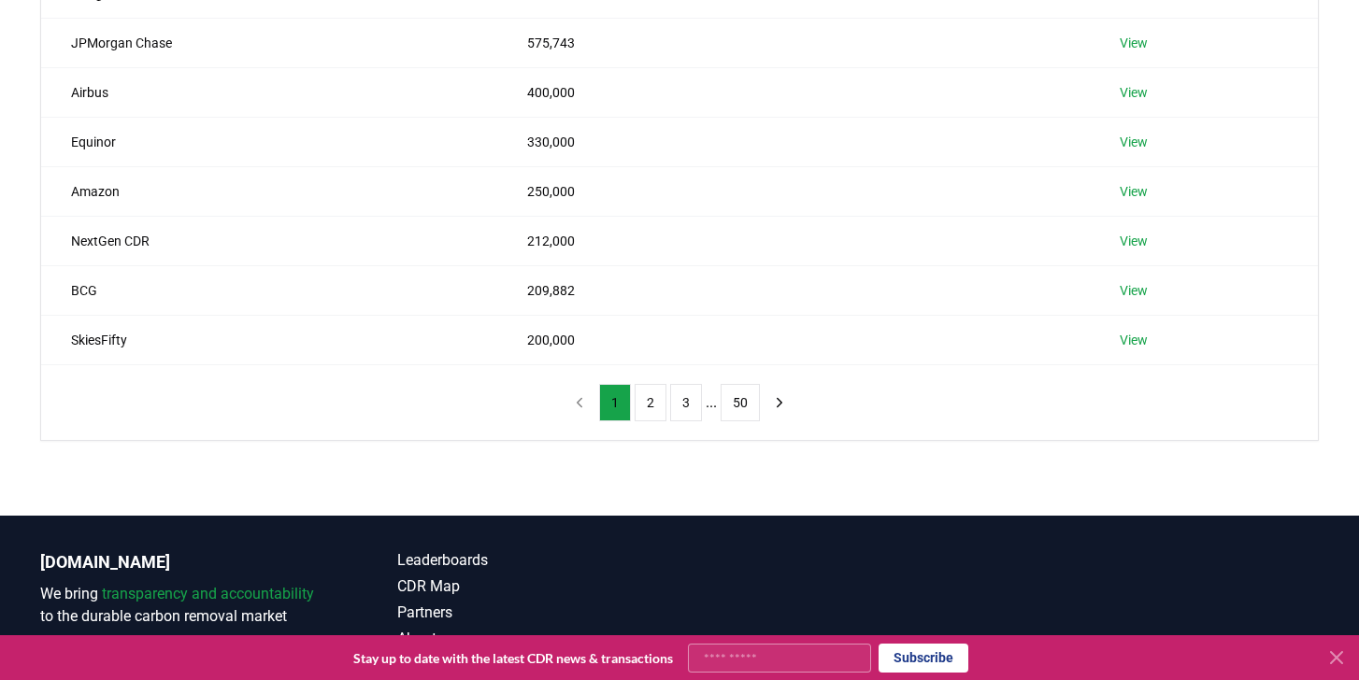
scroll to position [433, 0]
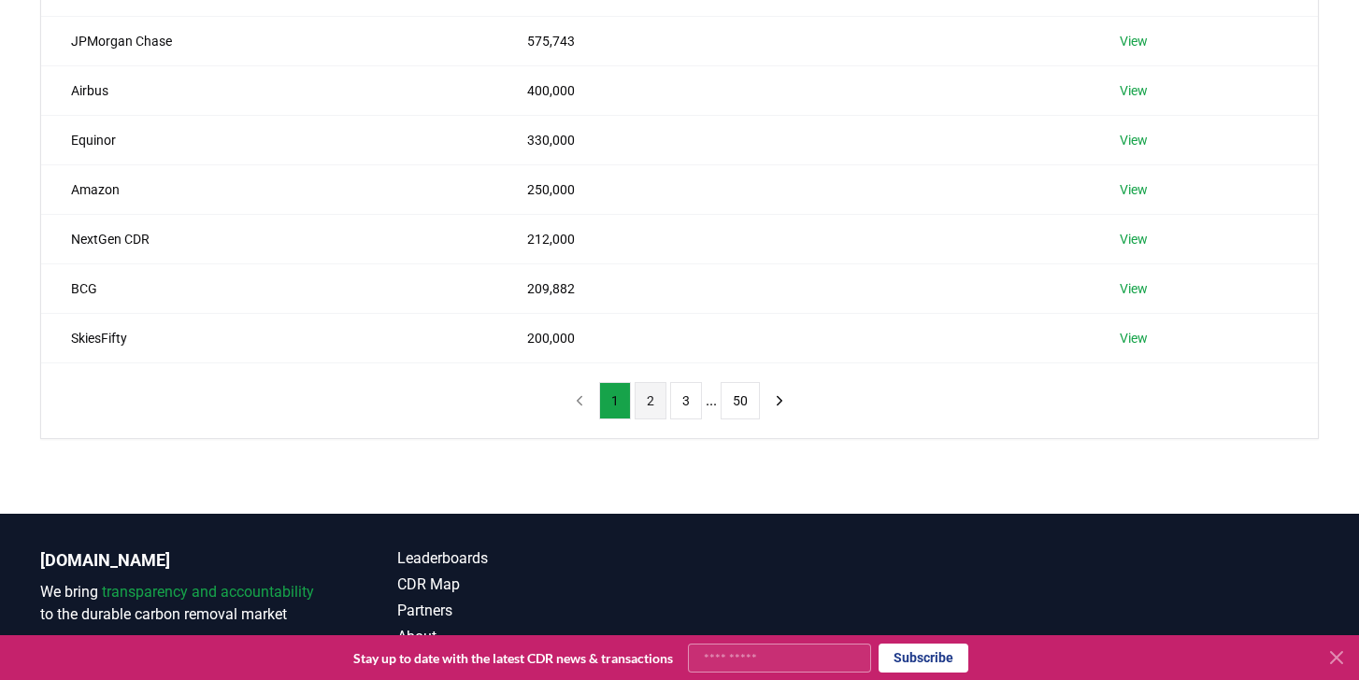
click at [643, 417] on button "2" at bounding box center [650, 400] width 32 height 37
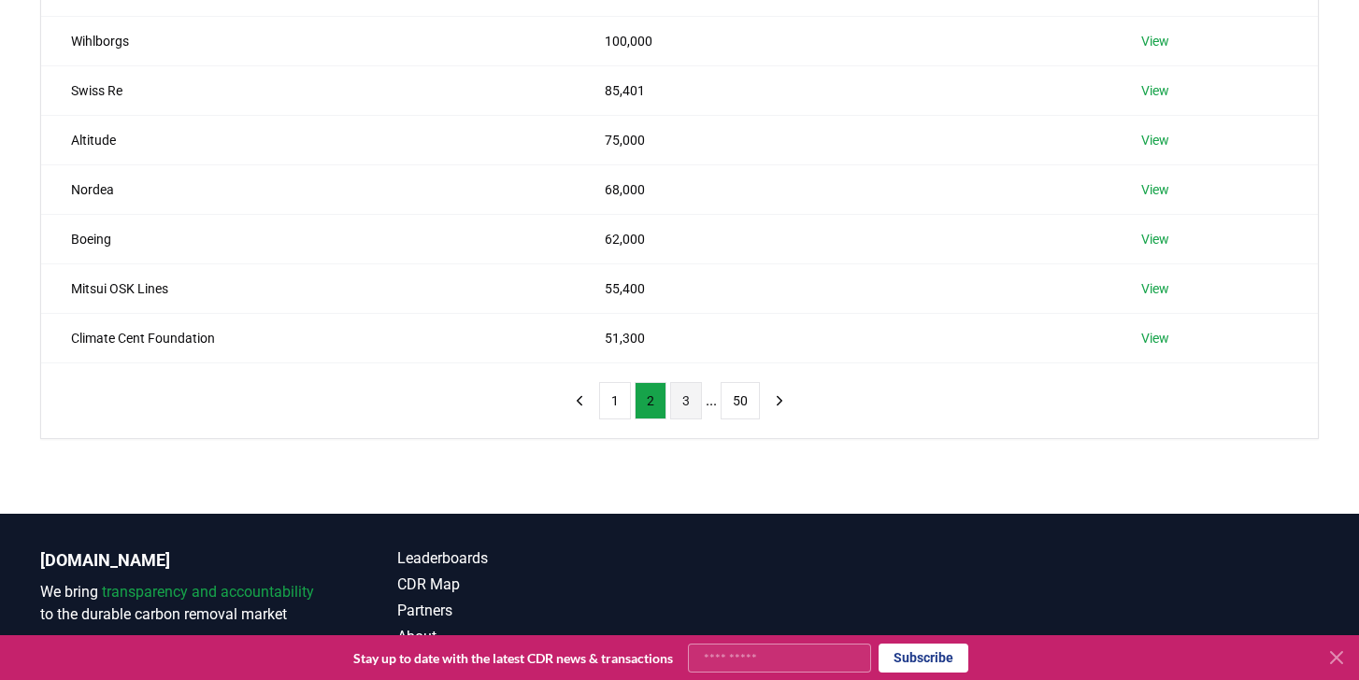
click at [681, 407] on button "3" at bounding box center [686, 400] width 32 height 37
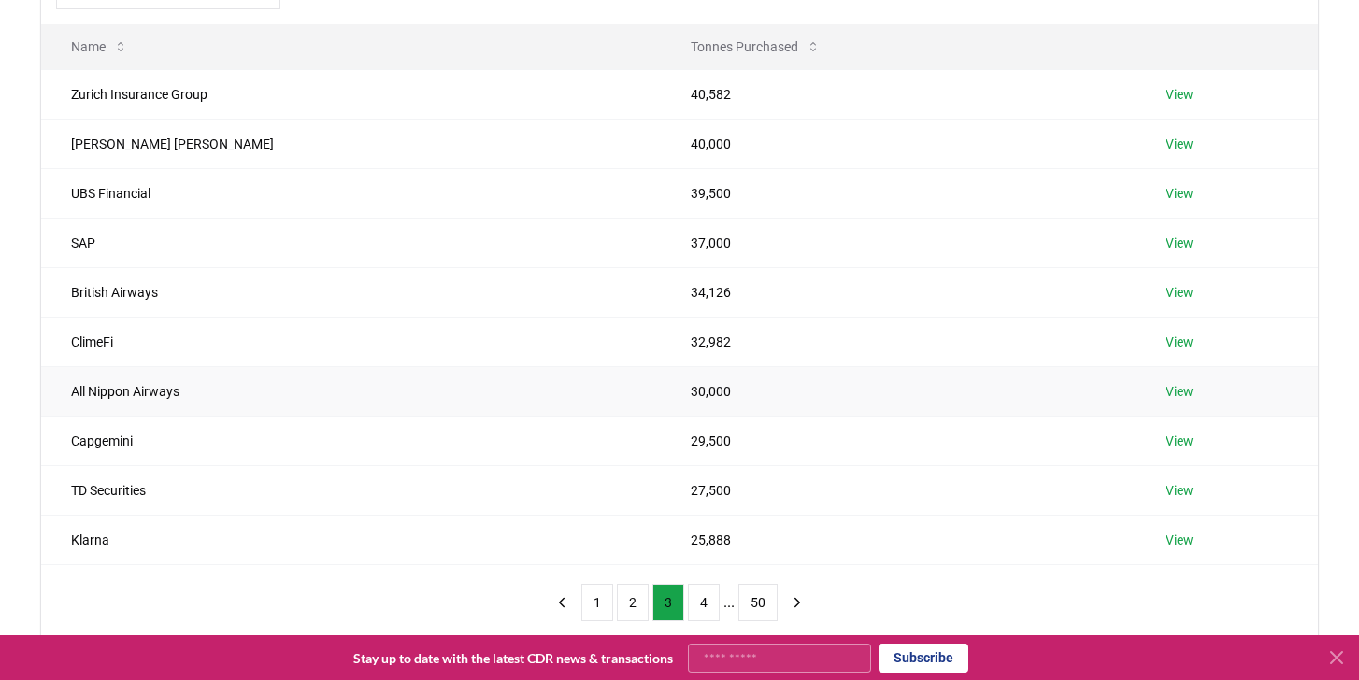
scroll to position [230, 0]
drag, startPoint x: 278, startPoint y: 388, endPoint x: 60, endPoint y: 381, distance: 217.8
click at [60, 381] on td "All Nippon Airways" at bounding box center [351, 392] width 620 height 50
click at [114, 396] on td "All Nippon Airways" at bounding box center [351, 392] width 620 height 50
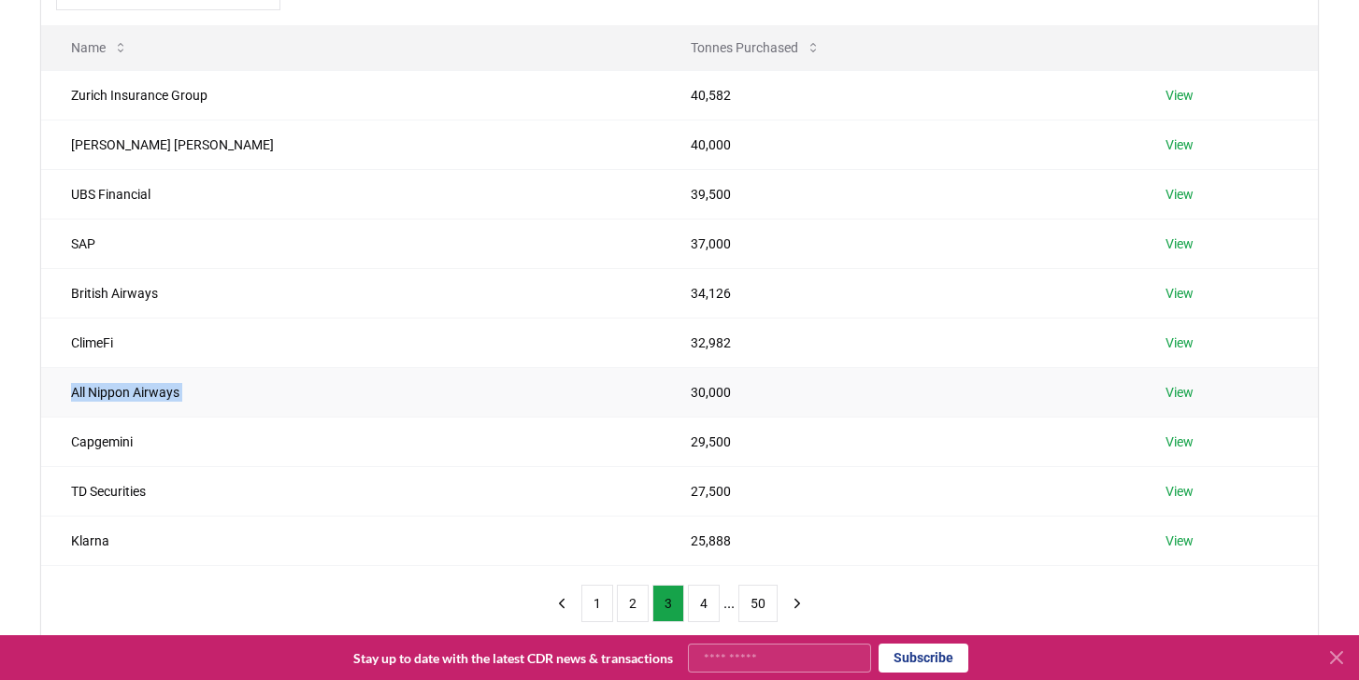
click at [114, 396] on td "All Nippon Airways" at bounding box center [351, 392] width 620 height 50
click at [170, 388] on td "All Nippon Airways" at bounding box center [351, 392] width 620 height 50
click at [144, 144] on td "[PERSON_NAME] [PERSON_NAME]" at bounding box center [351, 145] width 620 height 50
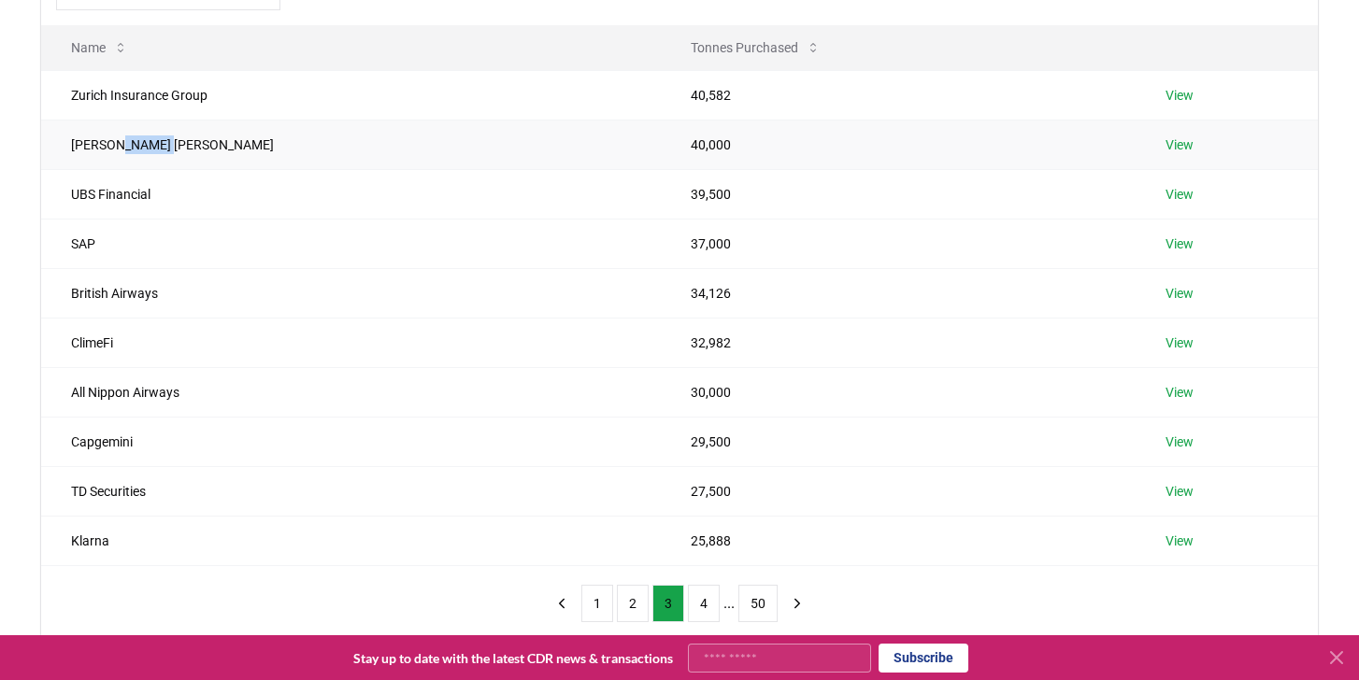
click at [144, 144] on td "[PERSON_NAME] [PERSON_NAME]" at bounding box center [351, 145] width 620 height 50
click at [691, 600] on button "4" at bounding box center [704, 603] width 32 height 37
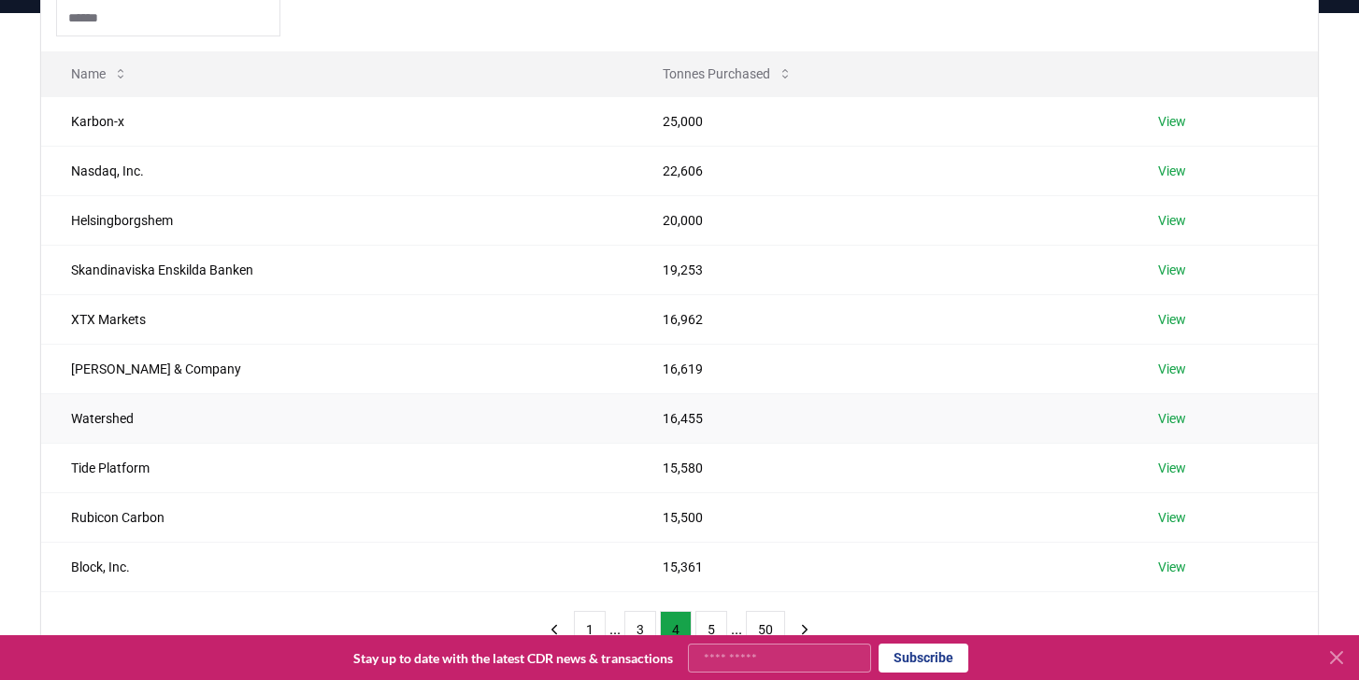
scroll to position [332, 0]
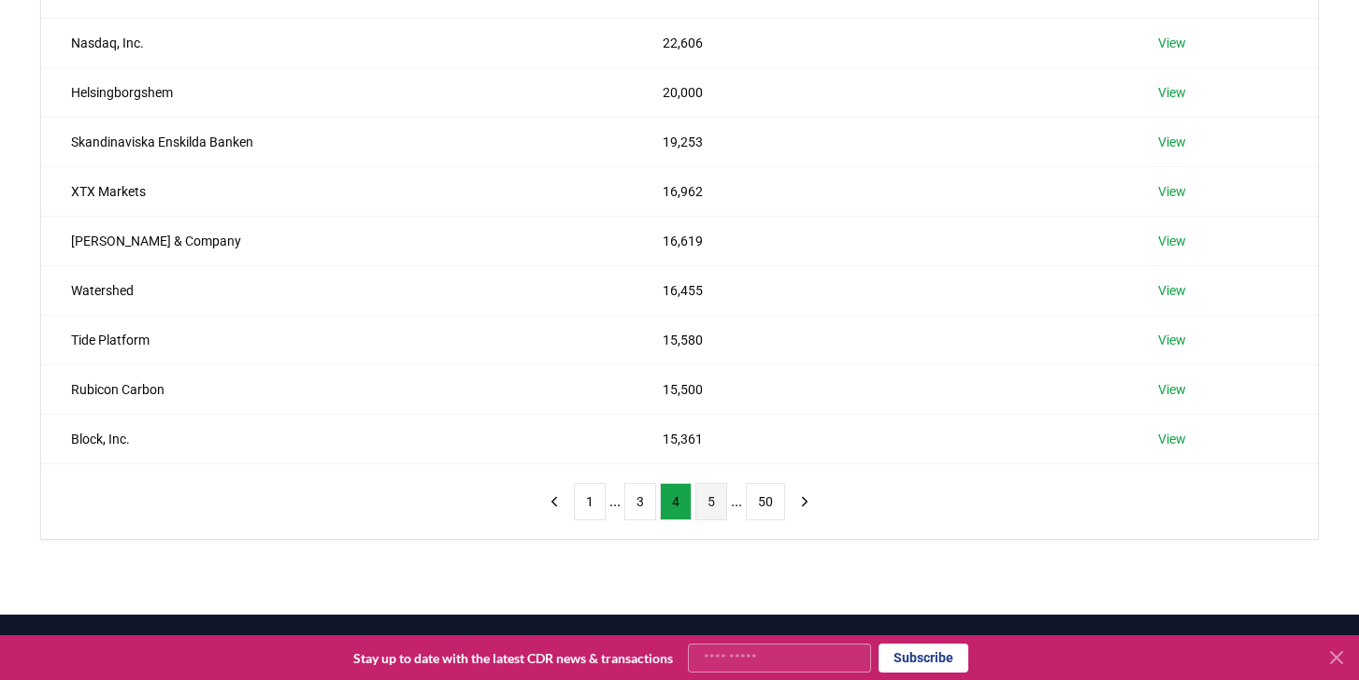
click at [715, 509] on button "5" at bounding box center [711, 501] width 32 height 37
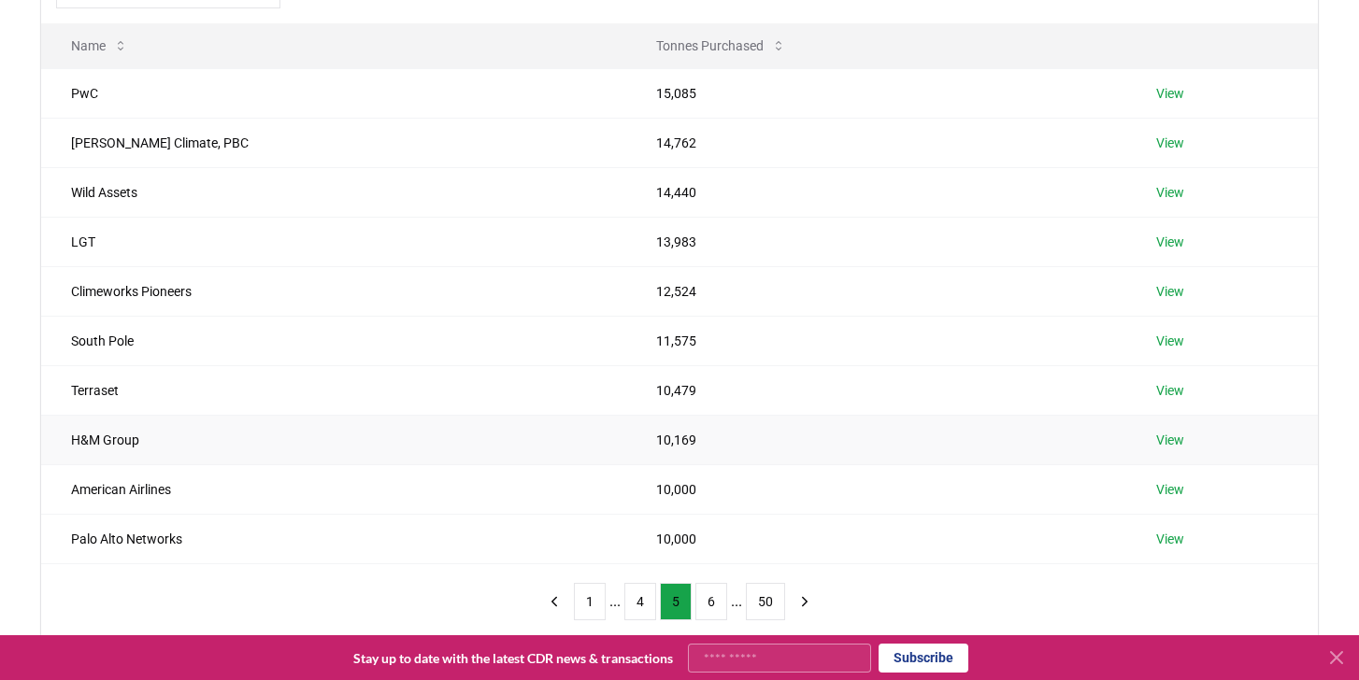
scroll to position [229, 0]
click at [559, 611] on icon "previous page" at bounding box center [554, 604] width 17 height 17
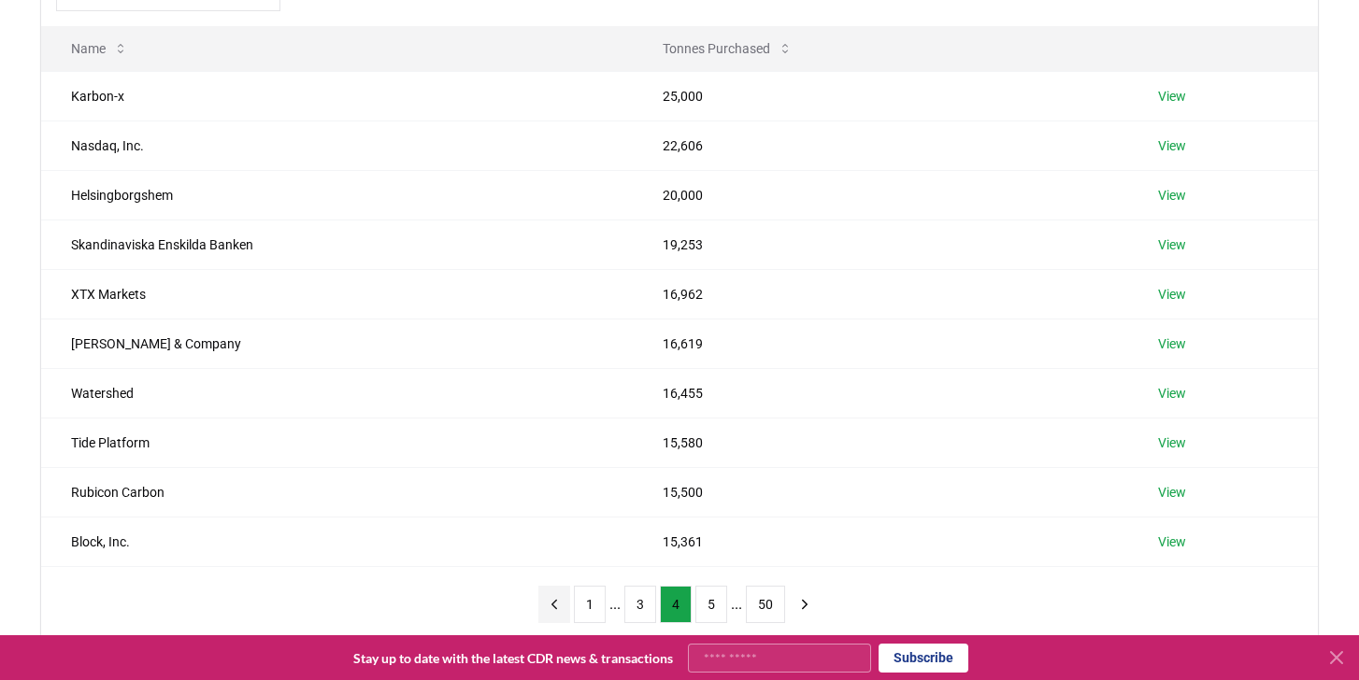
click at [553, 606] on icon "previous page" at bounding box center [554, 604] width 17 height 17
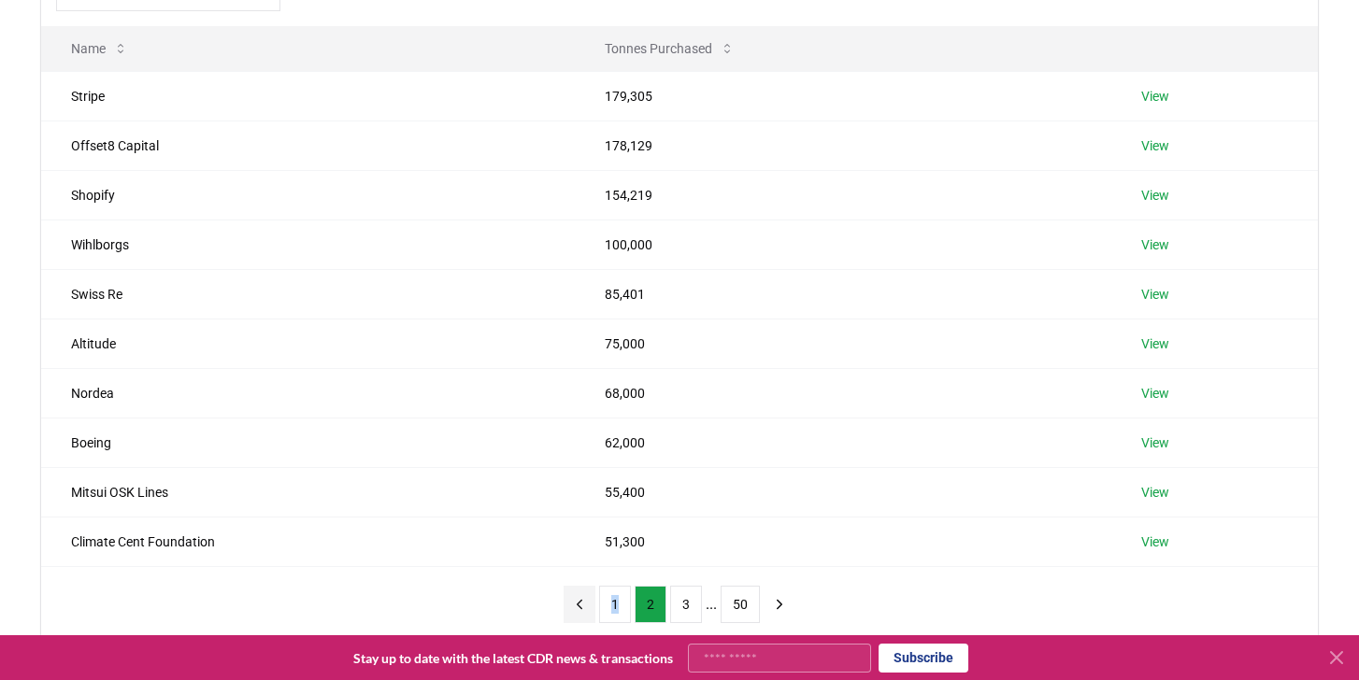
click at [553, 606] on div "1 2 3 ... 50" at bounding box center [679, 604] width 269 height 75
click at [604, 606] on button "1" at bounding box center [615, 604] width 32 height 37
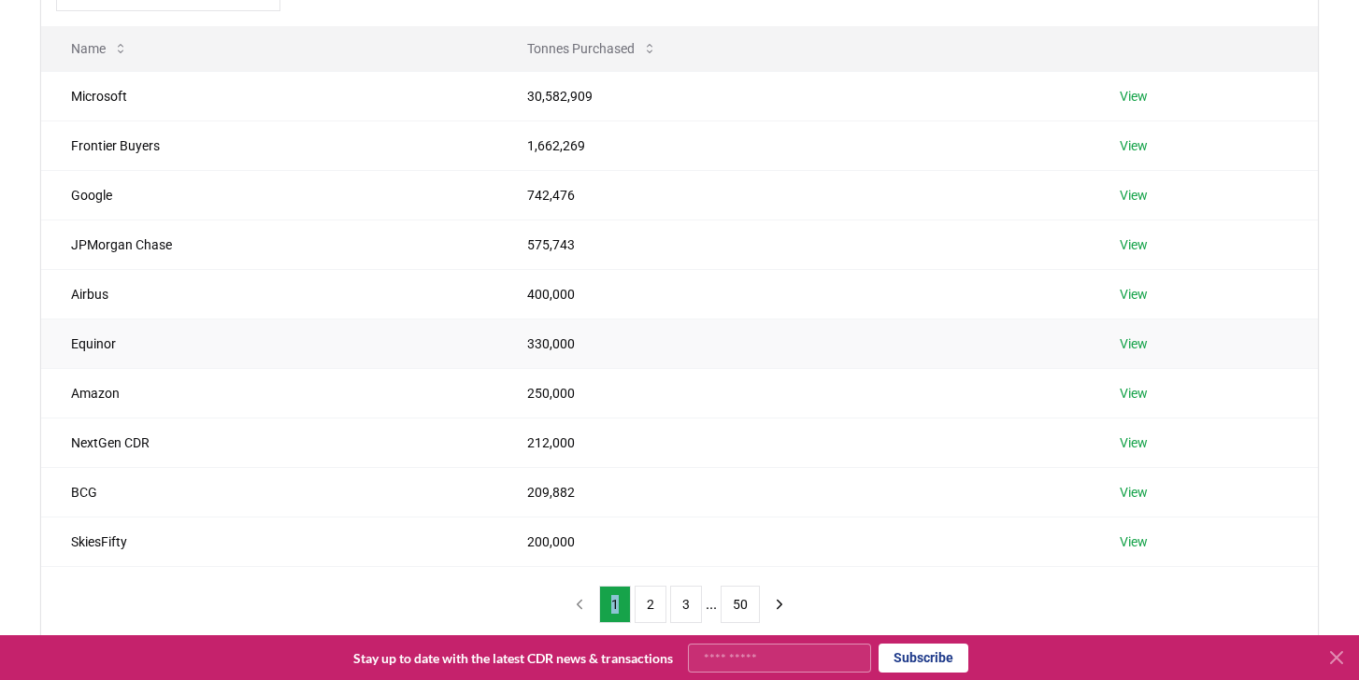
scroll to position [0, 0]
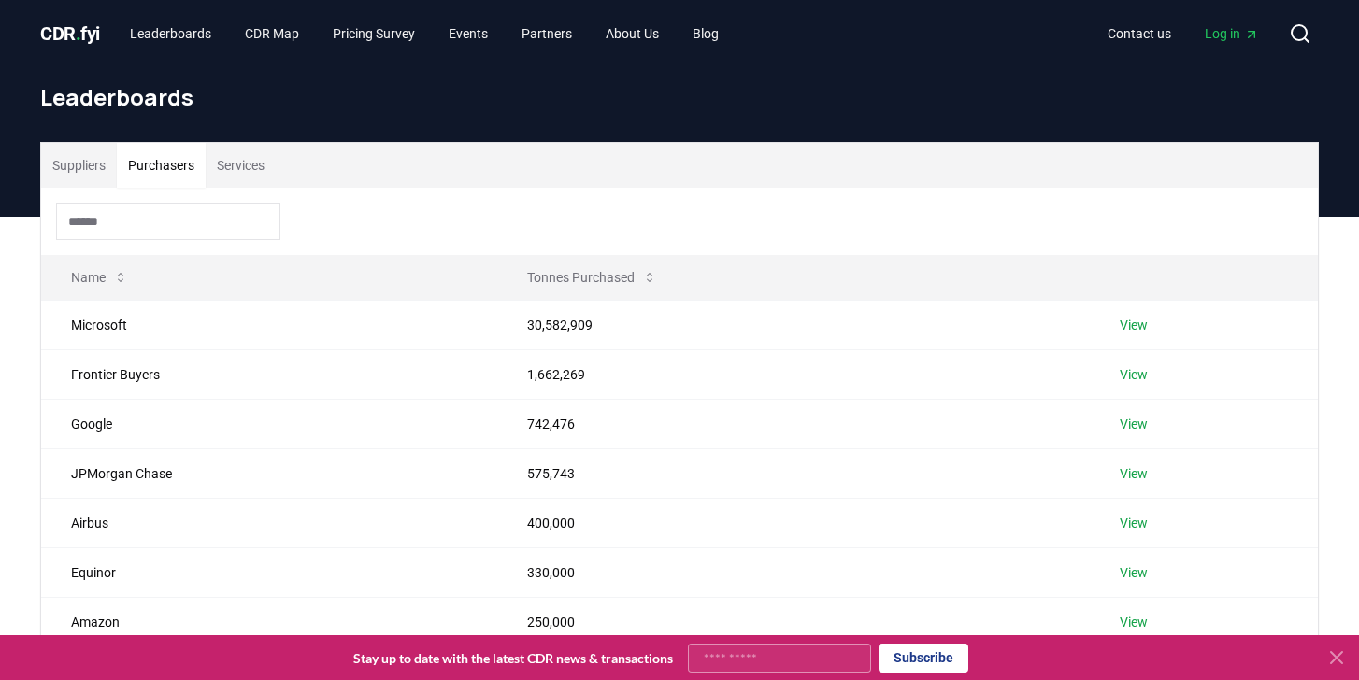
click at [88, 38] on span "CDR . fyi" at bounding box center [70, 33] width 60 height 22
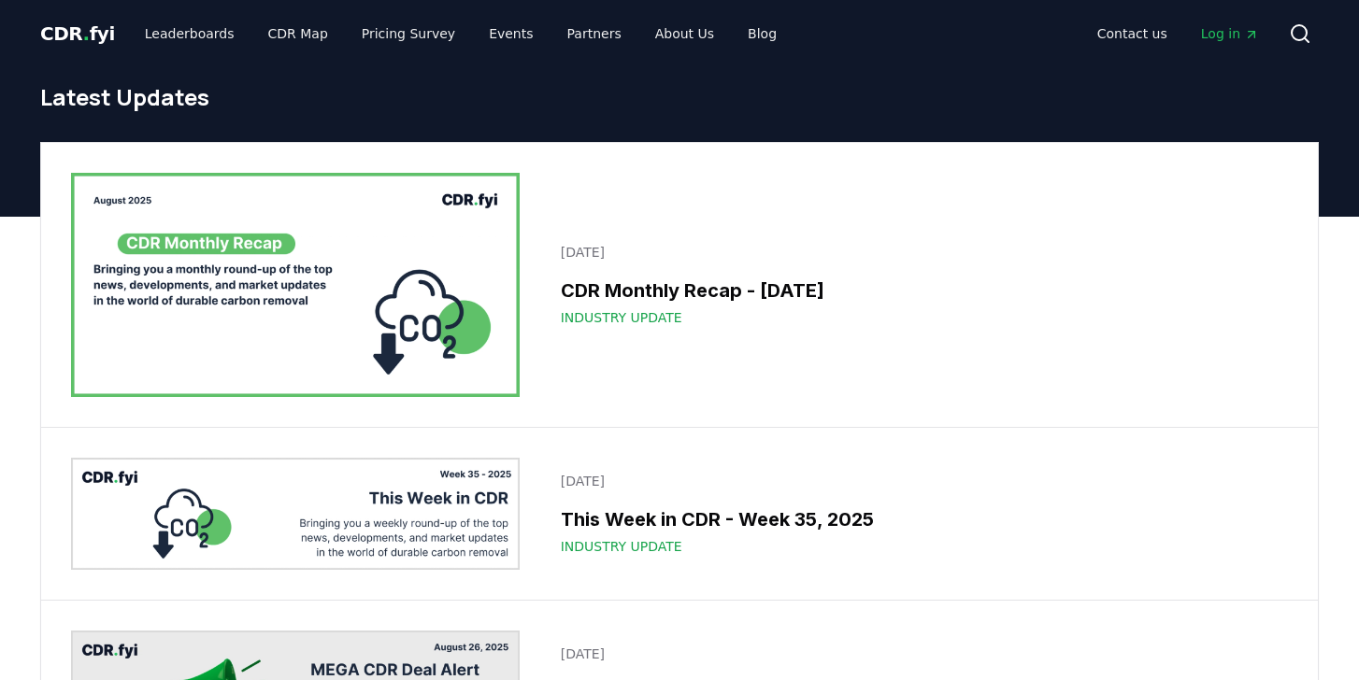
scroll to position [21, 0]
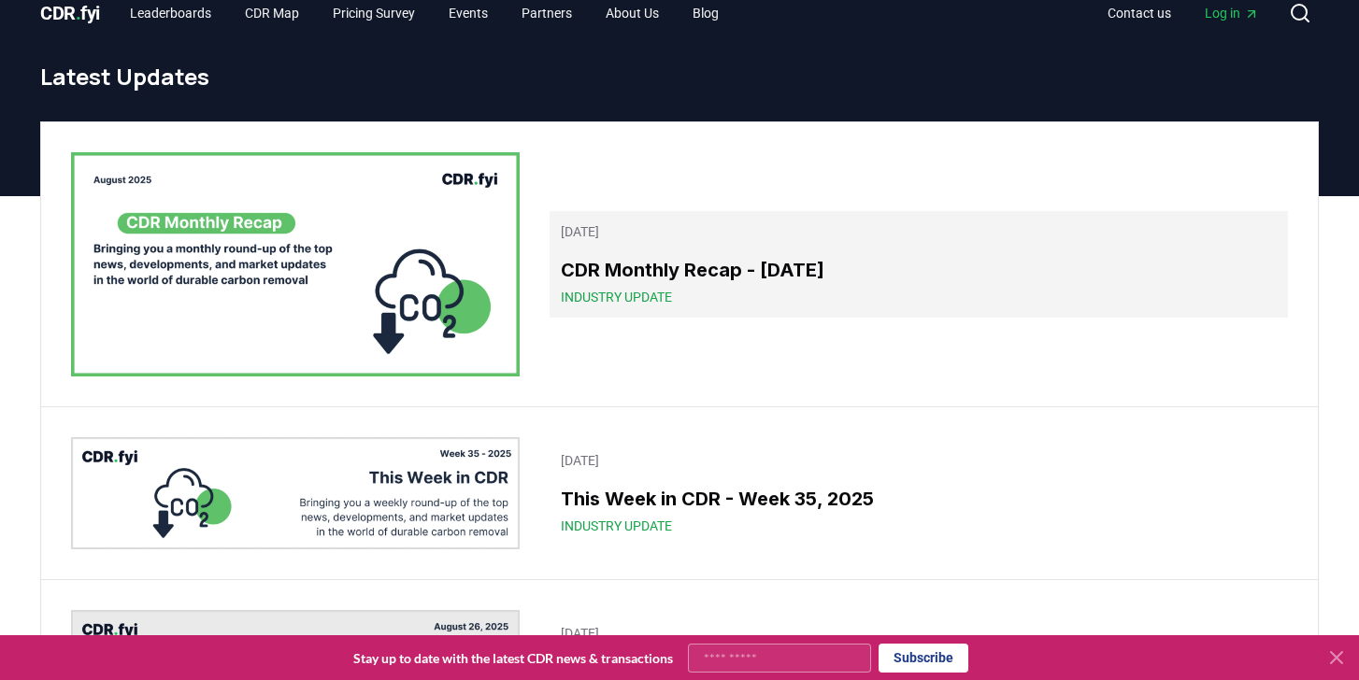
click at [624, 288] on span "Industry Update" at bounding box center [616, 297] width 111 height 19
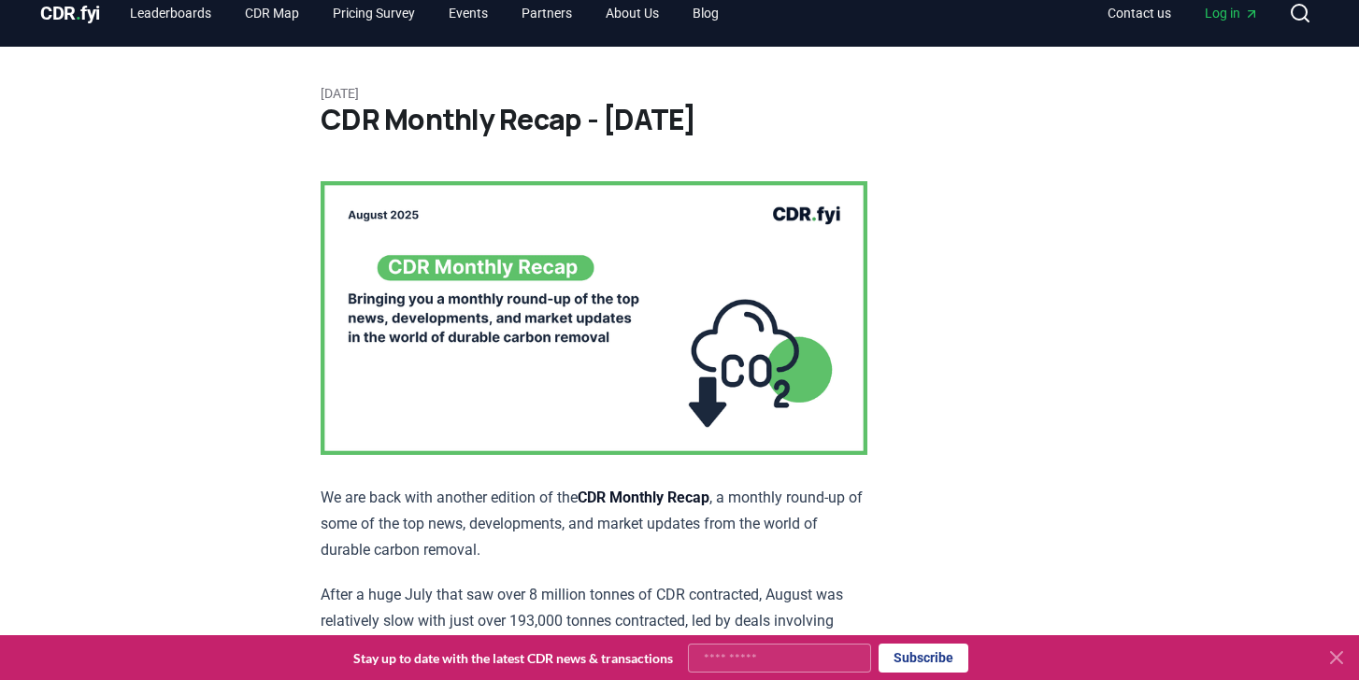
click at [412, 248] on img at bounding box center [594, 318] width 547 height 274
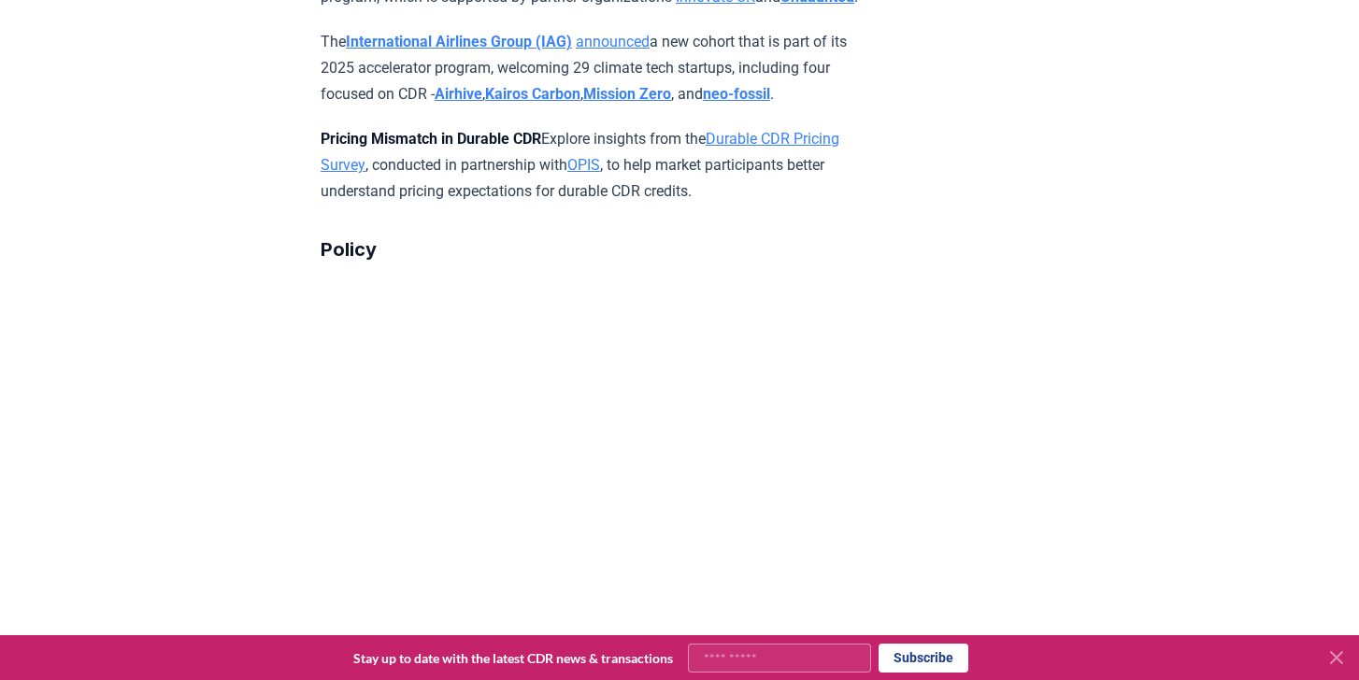
scroll to position [5789, 0]
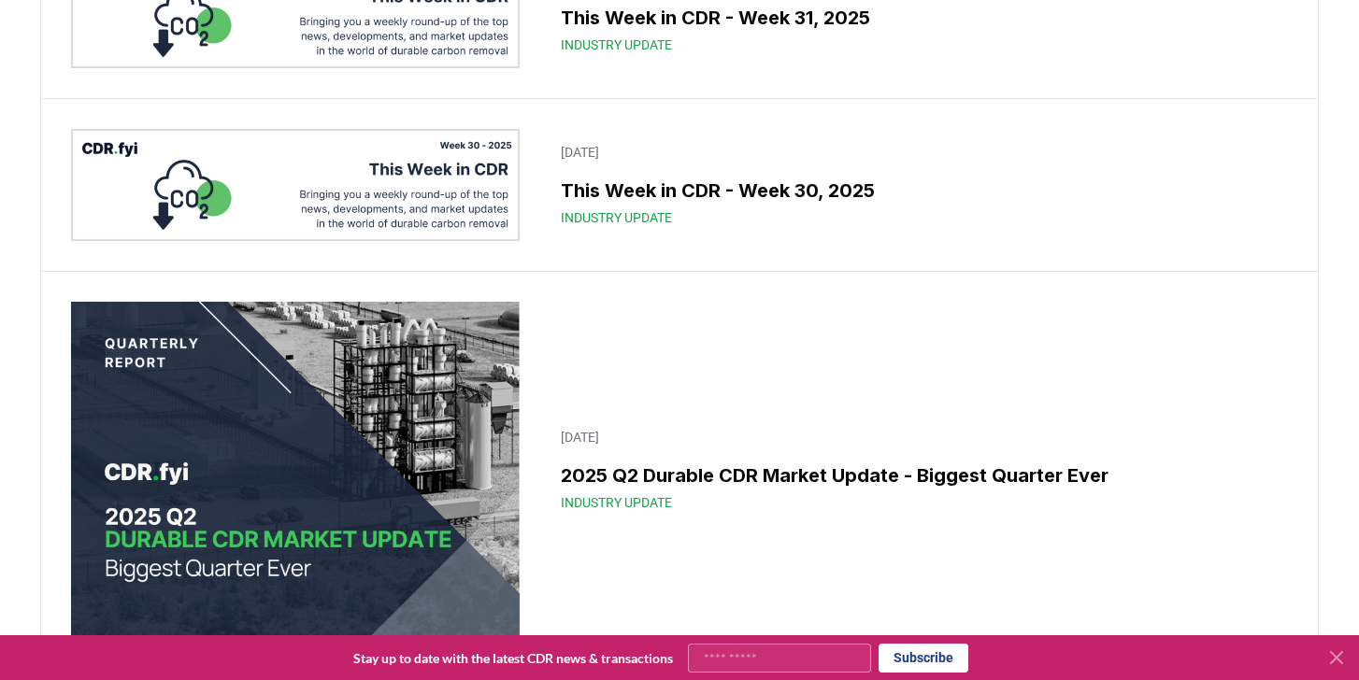
scroll to position [1656, 0]
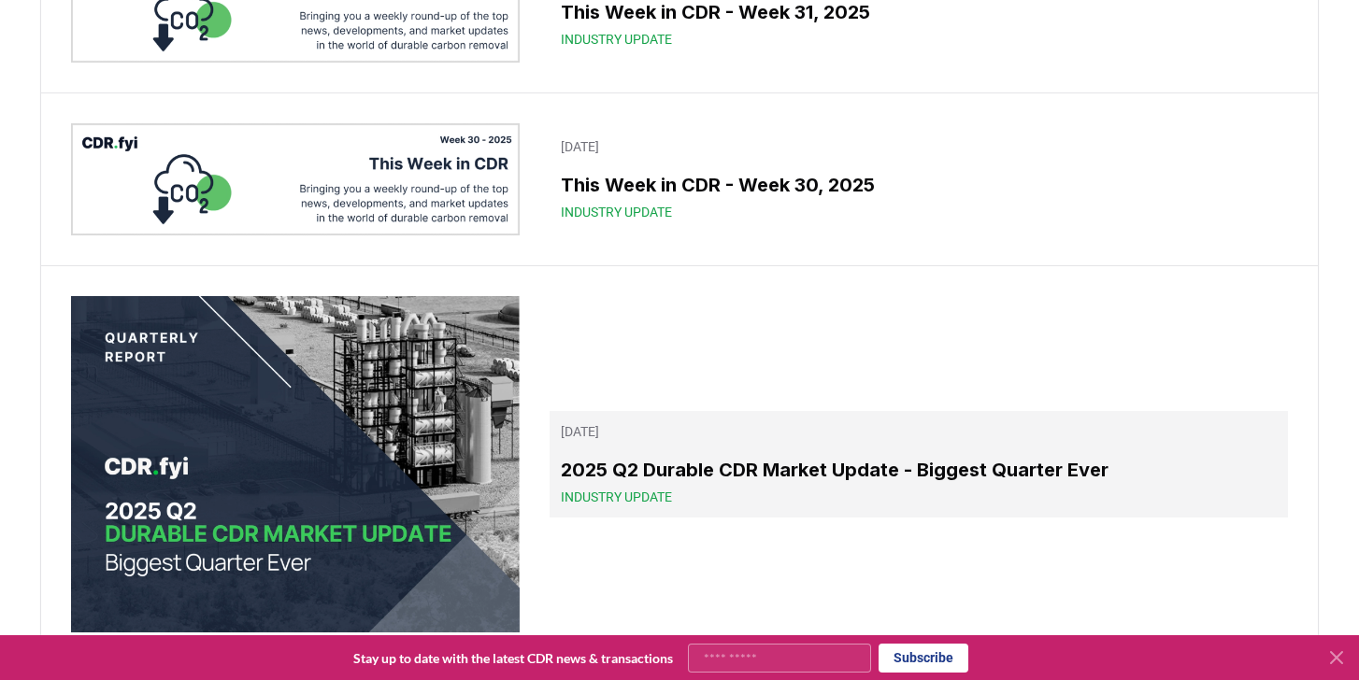
click at [699, 456] on h3 "2025 Q2 Durable CDR Market Update - Biggest Quarter Ever" at bounding box center [919, 470] width 716 height 28
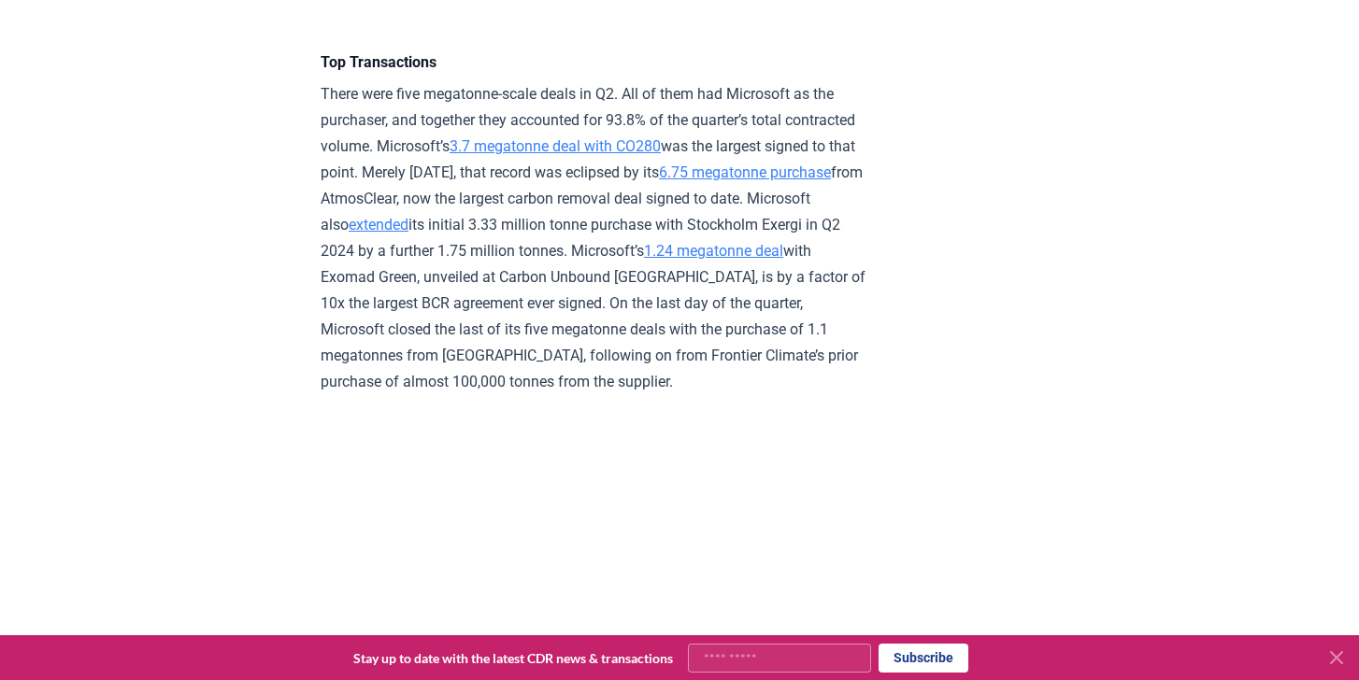
scroll to position [4356, 0]
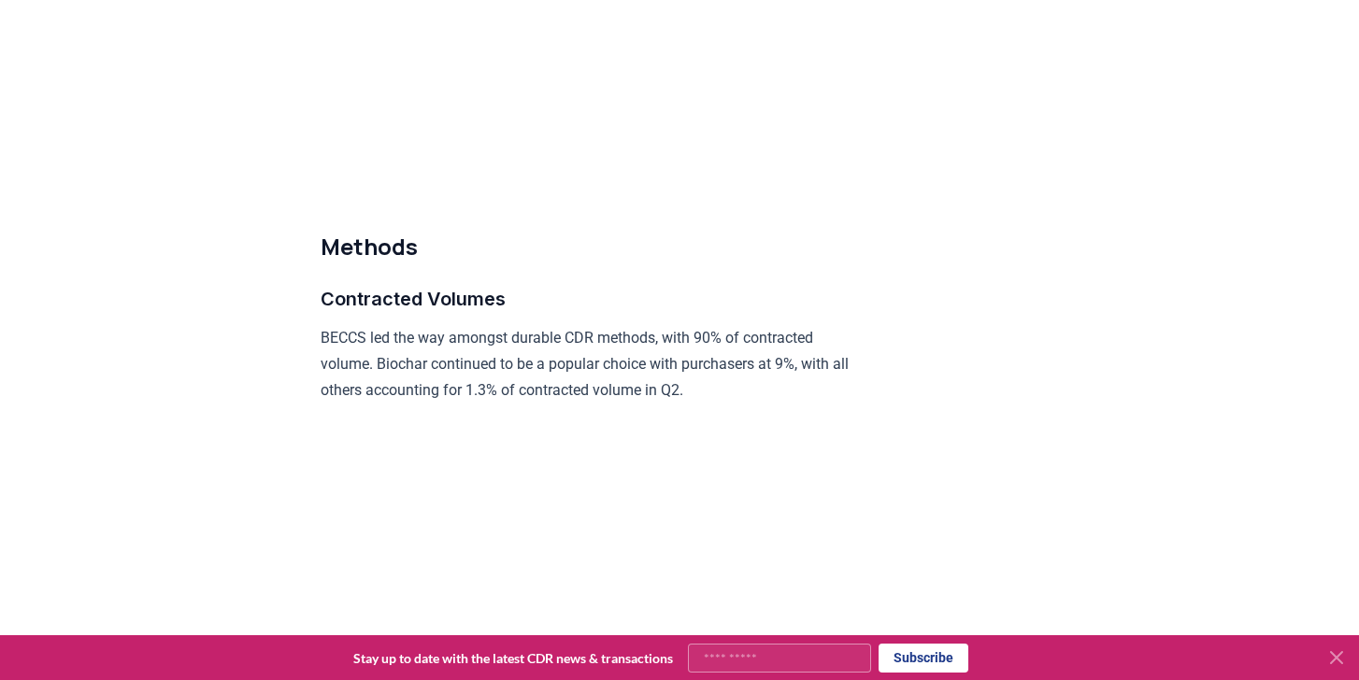
scroll to position [9087, 0]
